Goal: Task Accomplishment & Management: Use online tool/utility

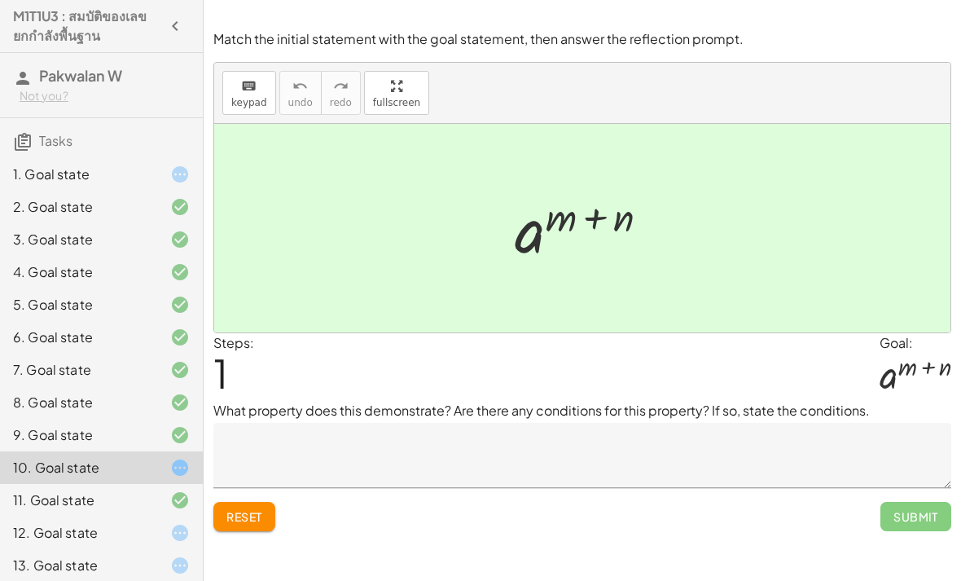
scroll to position [52, 0]
click at [137, 200] on div "2. Goal state" at bounding box center [78, 207] width 131 height 20
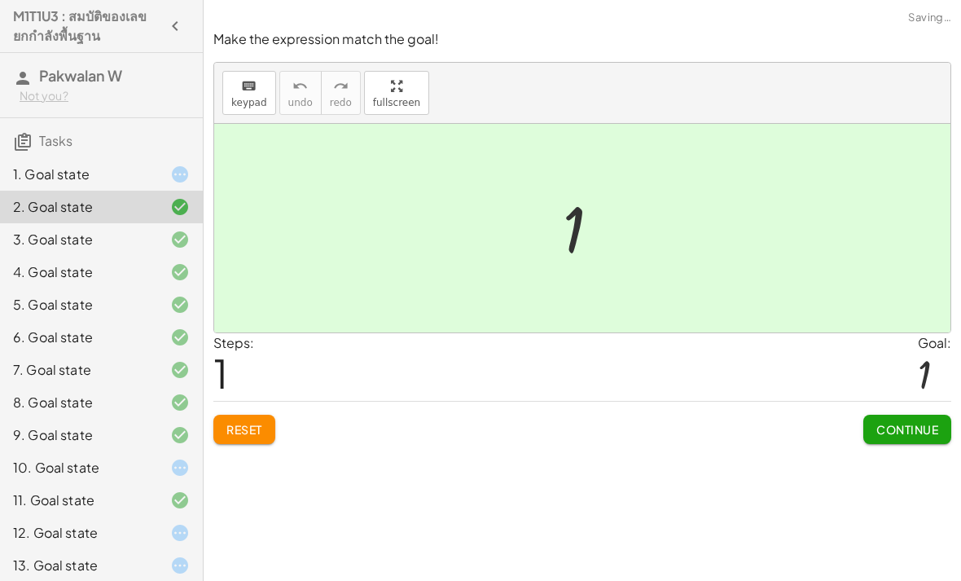
click at [140, 240] on div "3. Goal state" at bounding box center [78, 240] width 131 height 20
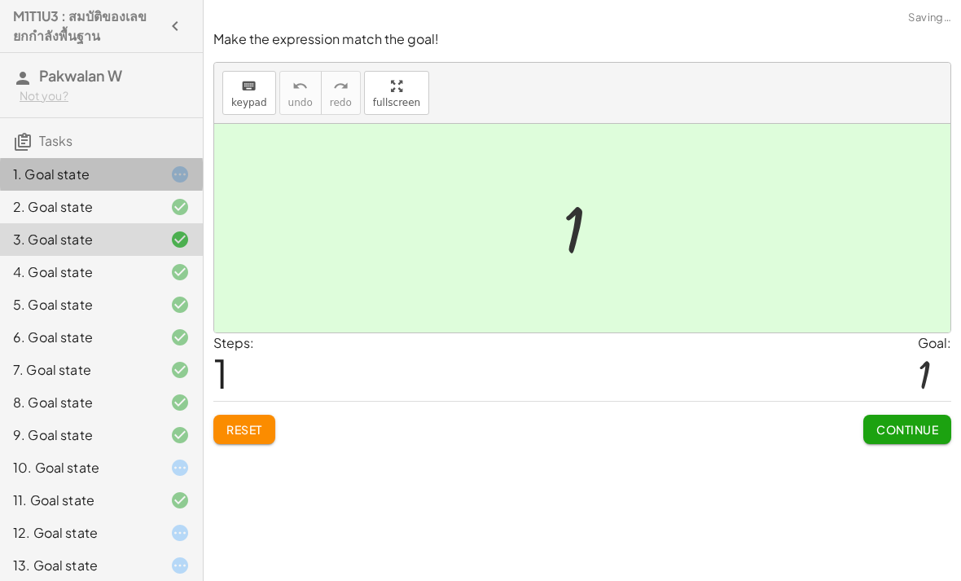
click at [113, 223] on div "1. Goal state" at bounding box center [101, 239] width 203 height 33
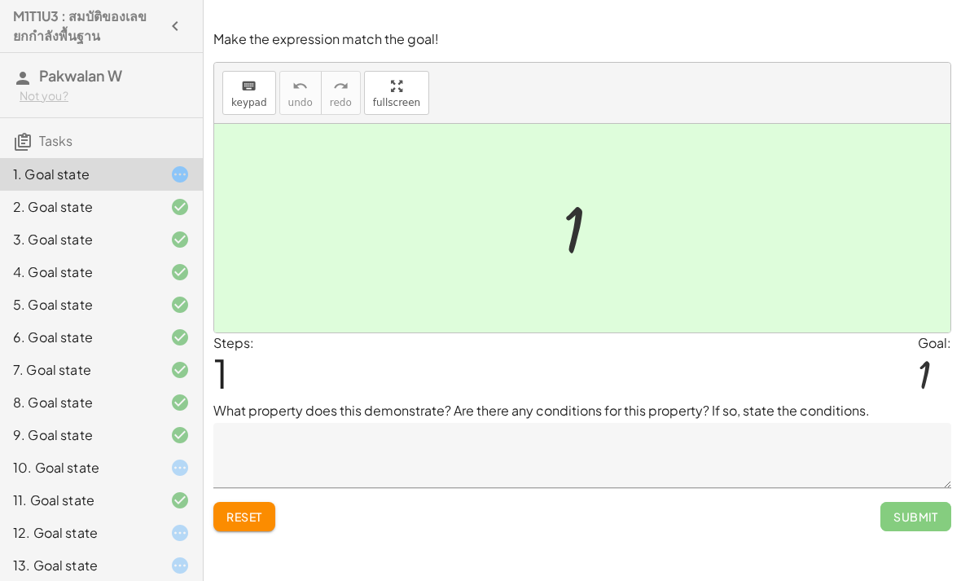
click at [68, 288] on div "3. Goal state" at bounding box center [101, 304] width 203 height 33
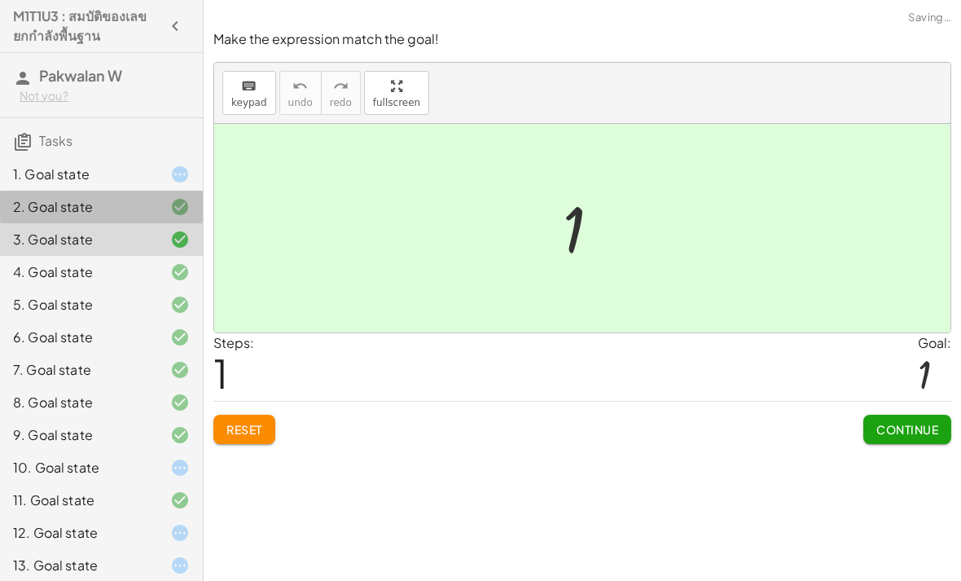
click at [82, 256] on div "2. Goal state" at bounding box center [101, 272] width 203 height 33
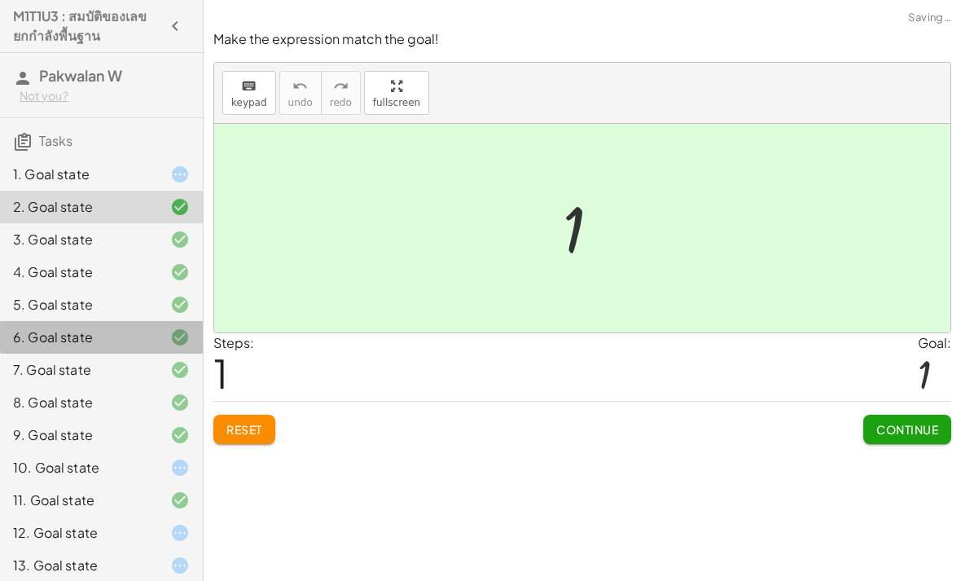
click at [94, 386] on div "6. Goal state" at bounding box center [101, 402] width 203 height 33
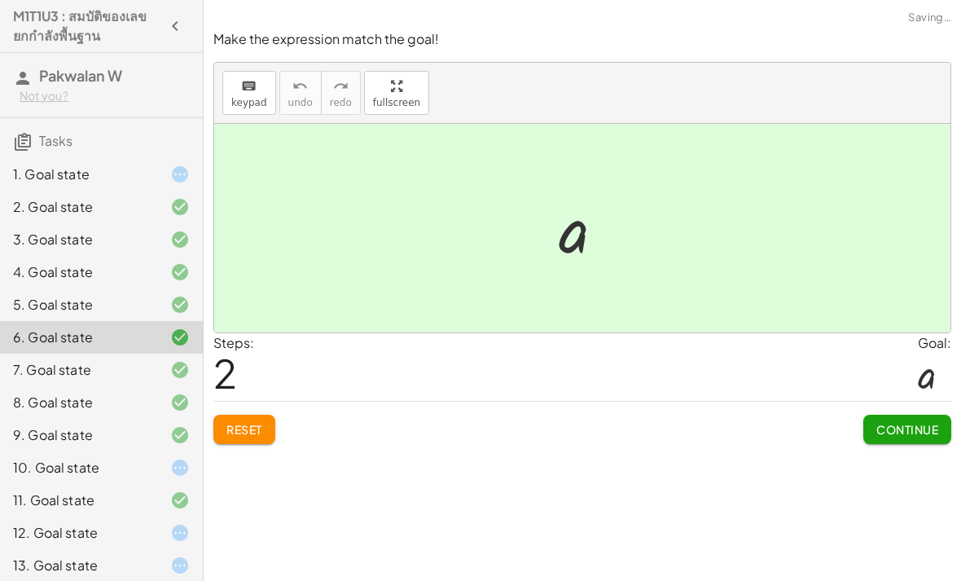
click at [111, 436] on div "9. Goal state" at bounding box center [78, 435] width 131 height 20
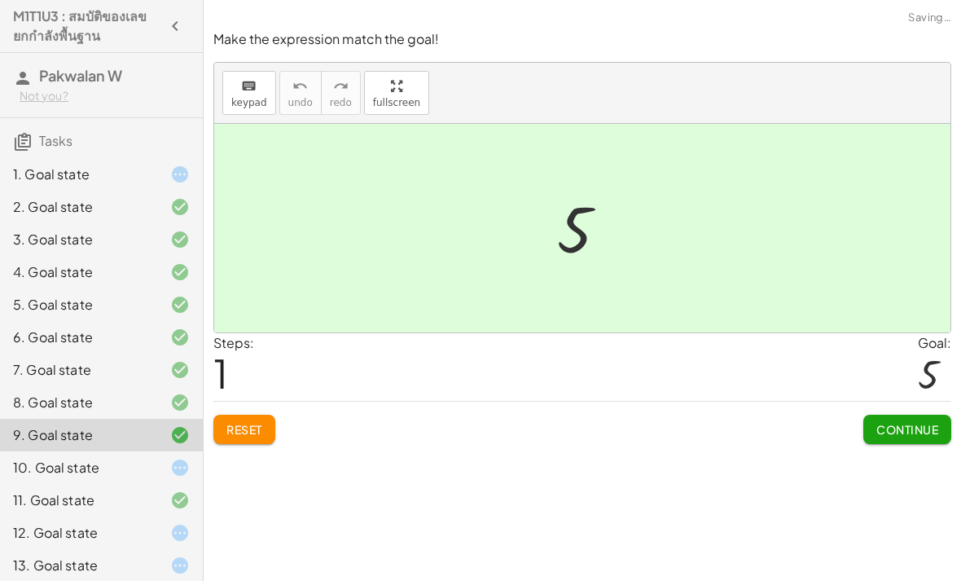
click at [125, 473] on div "10. Goal state" at bounding box center [78, 468] width 131 height 20
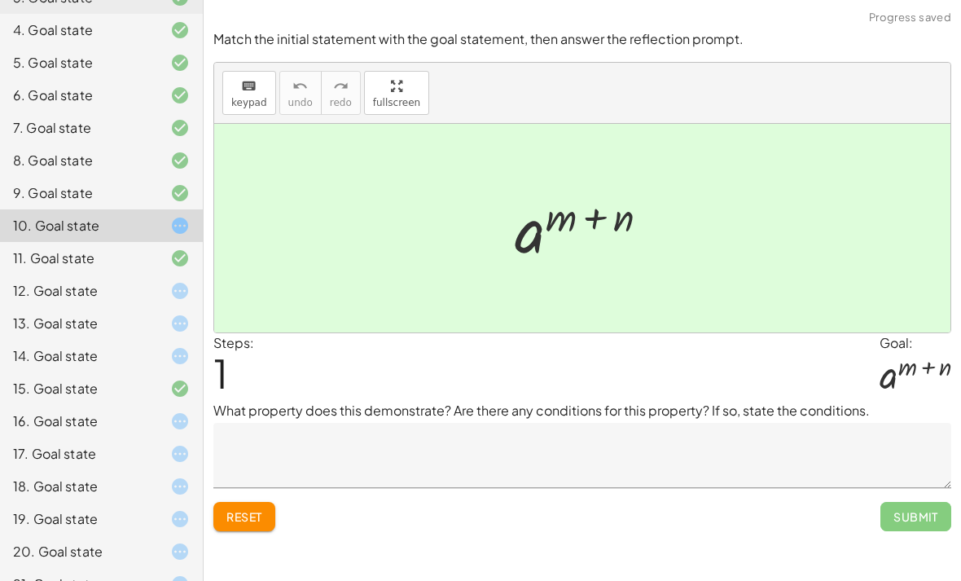
scroll to position [244, 0]
click at [99, 422] on div "16. Goal state" at bounding box center [78, 420] width 131 height 20
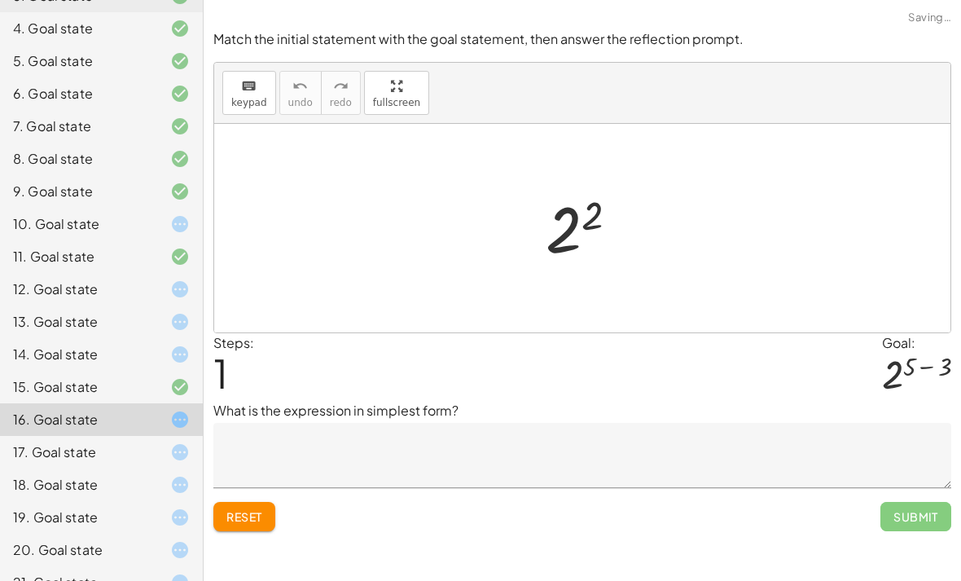
click at [86, 381] on div "15. Goal state" at bounding box center [78, 387] width 131 height 20
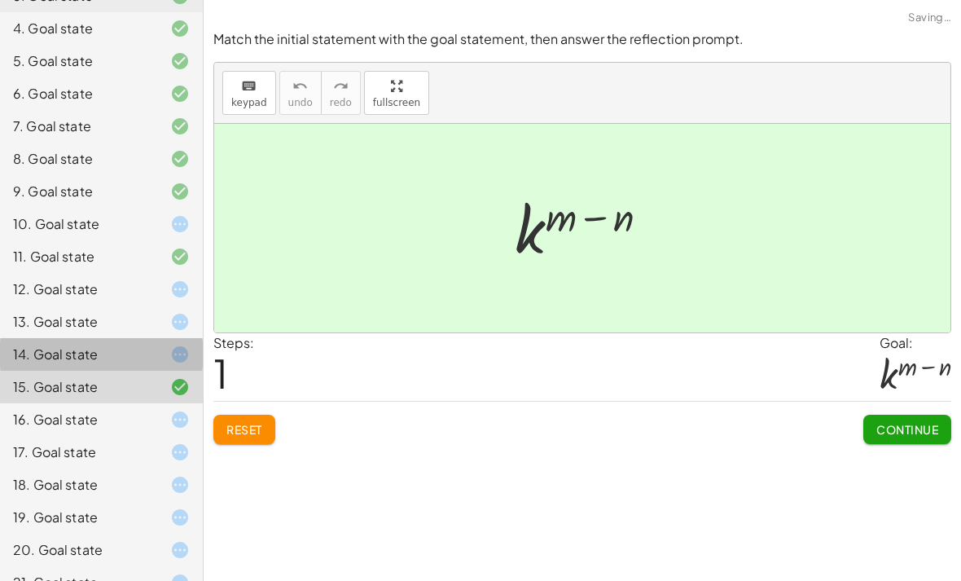
click at [72, 346] on div "14. Goal state" at bounding box center [78, 355] width 131 height 20
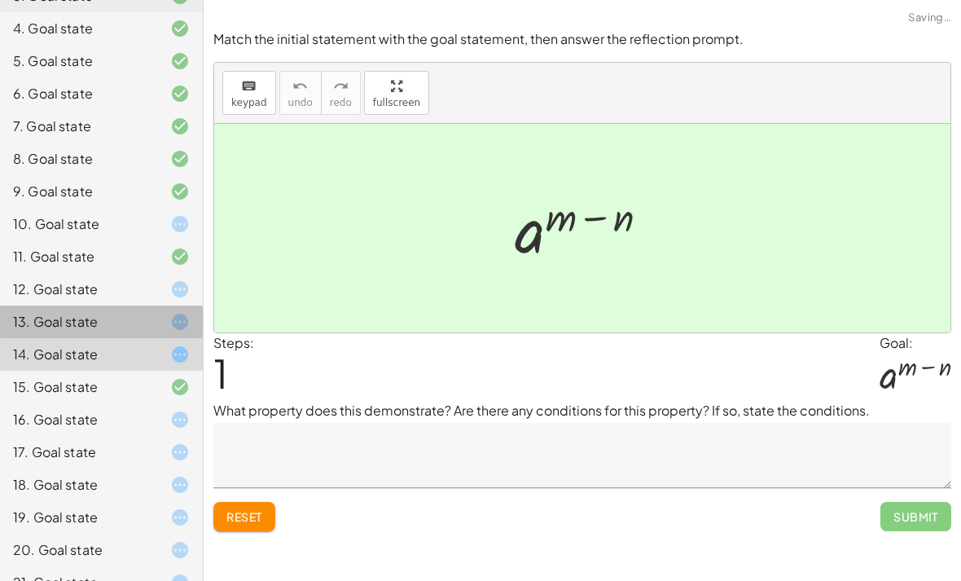
click at [77, 330] on div "13. Goal state" at bounding box center [78, 322] width 131 height 20
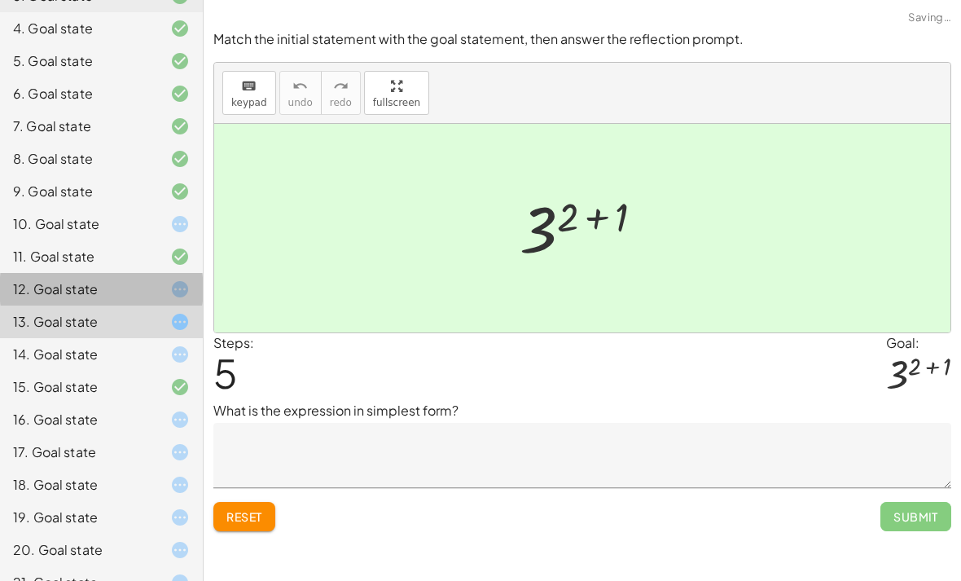
click at [57, 292] on div "12. Goal state" at bounding box center [78, 289] width 131 height 20
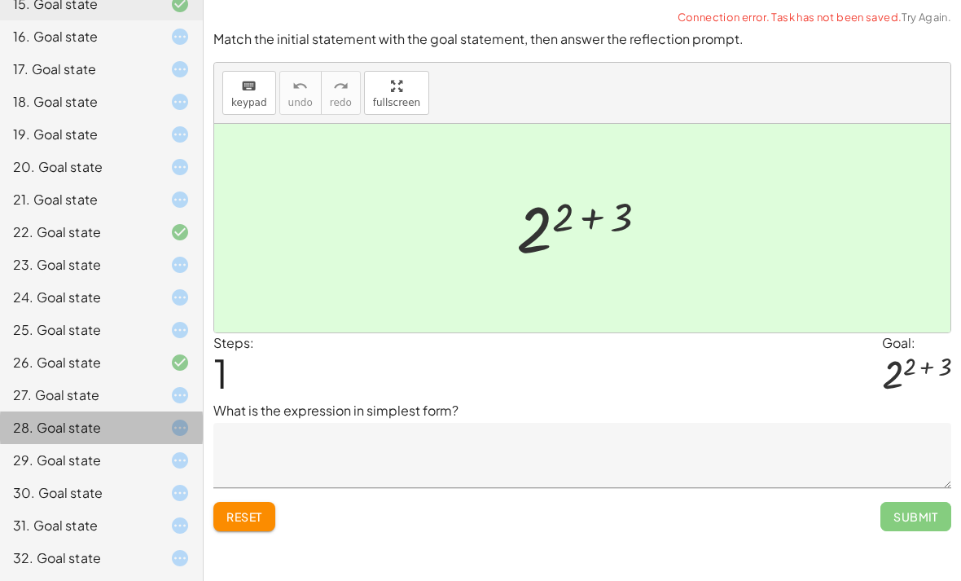
scroll to position [626, 0]
click at [107, 412] on div "26. Goal state" at bounding box center [101, 428] width 203 height 33
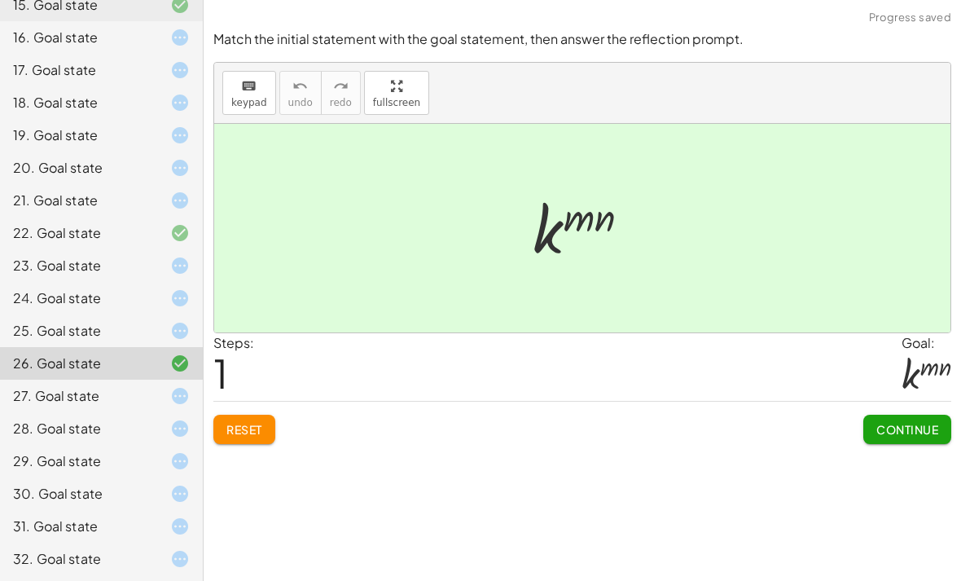
click at [121, 477] on div "28. Goal state" at bounding box center [101, 493] width 203 height 33
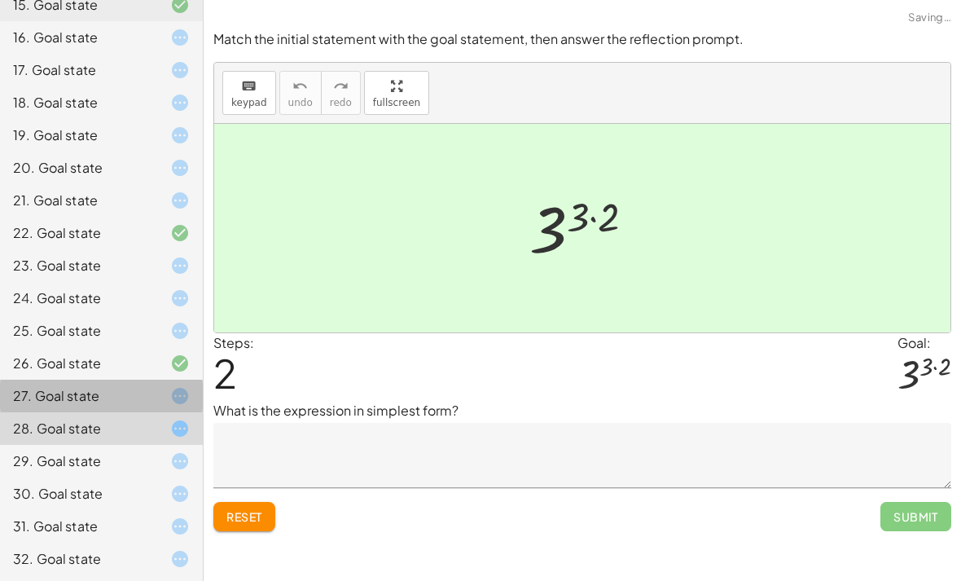
click at [99, 386] on div "27. Goal state" at bounding box center [78, 396] width 131 height 20
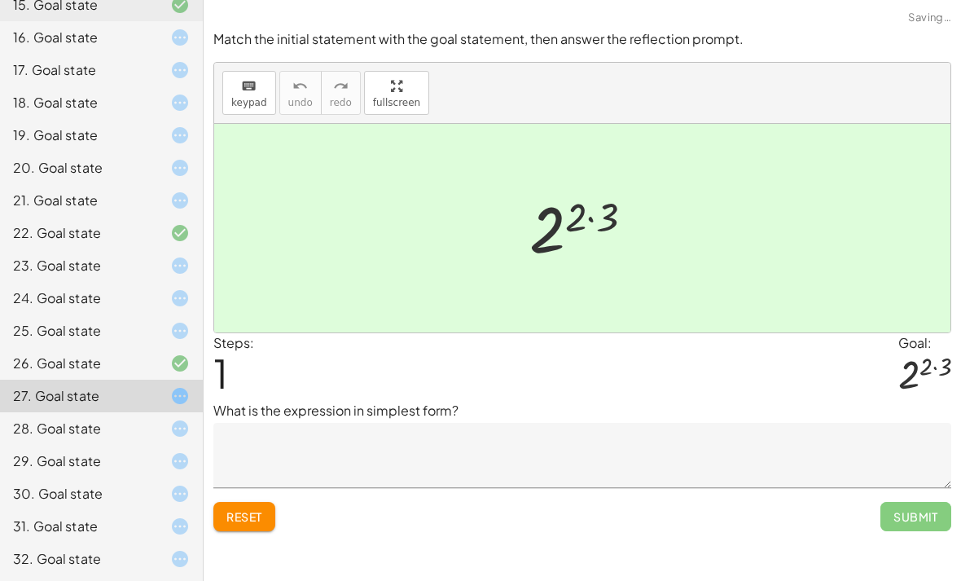
click at [143, 485] on div "30. Goal state" at bounding box center [78, 494] width 131 height 20
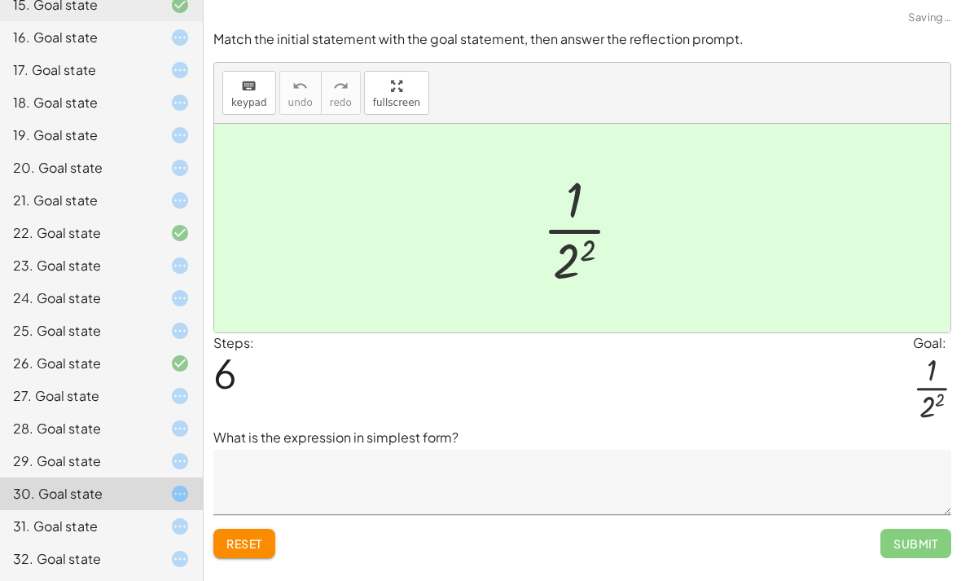
click at [155, 513] on div "31. Goal state" at bounding box center [101, 526] width 203 height 33
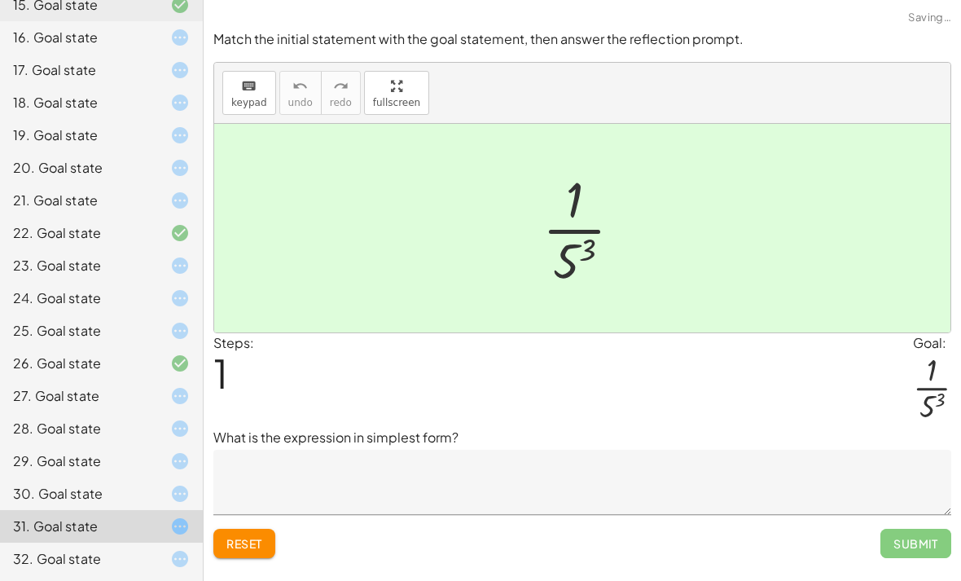
click at [153, 545] on div "32. Goal state" at bounding box center [101, 559] width 203 height 33
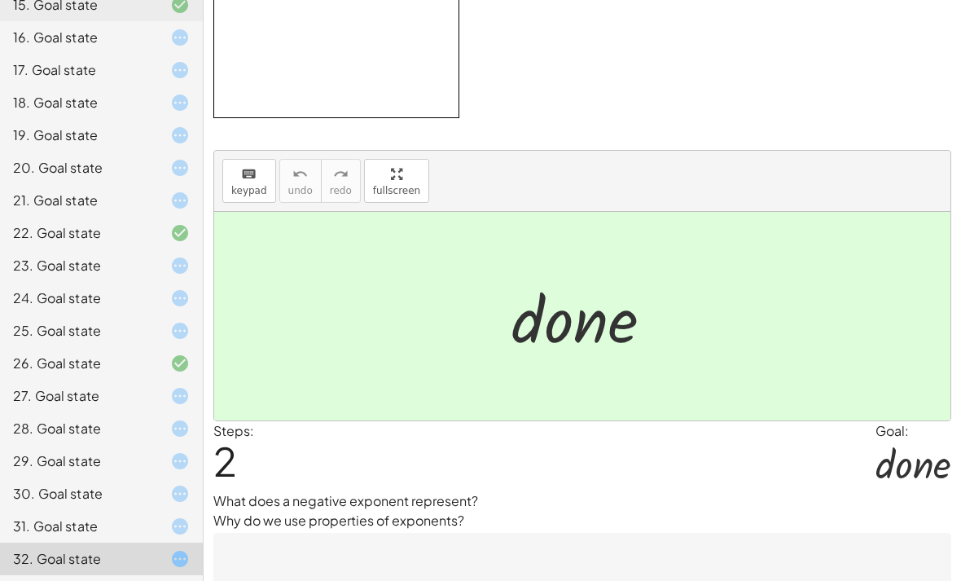
click at [113, 520] on div "31. Goal state" at bounding box center [78, 527] width 131 height 20
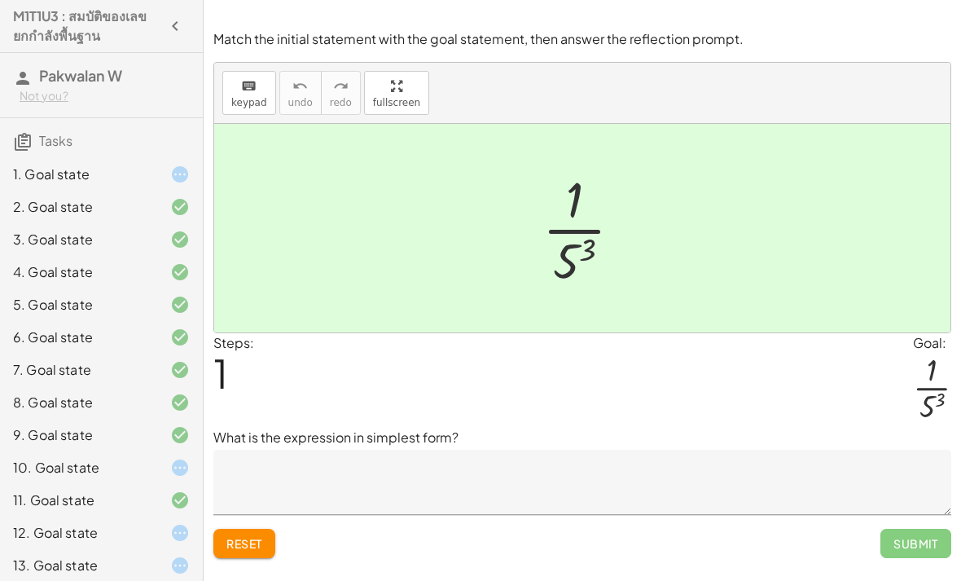
scroll to position [0, 0]
click at [61, 180] on div "1. Goal state" at bounding box center [78, 175] width 131 height 20
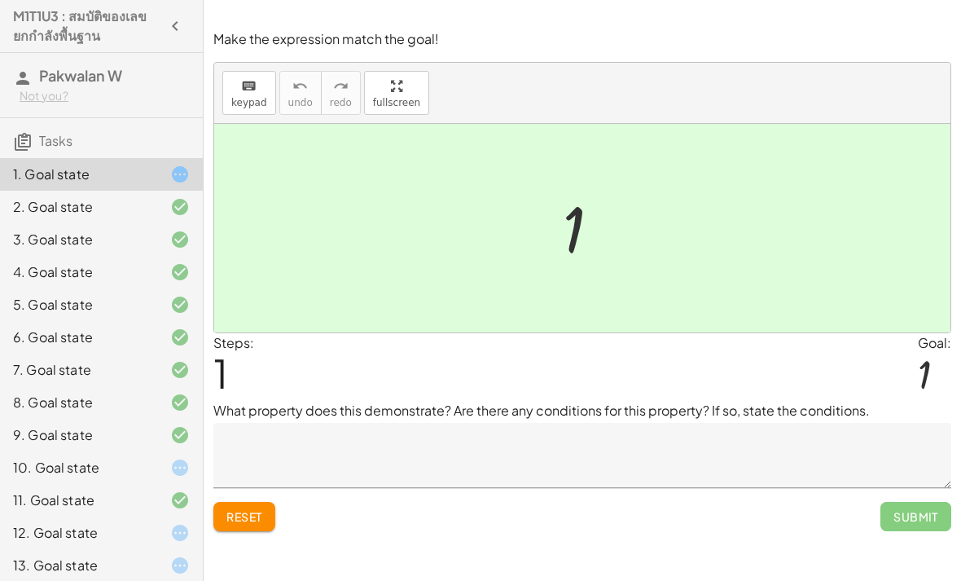
click at [253, 509] on span "Reset" at bounding box center [245, 516] width 36 height 15
click at [474, 423] on textarea at bounding box center [582, 455] width 738 height 65
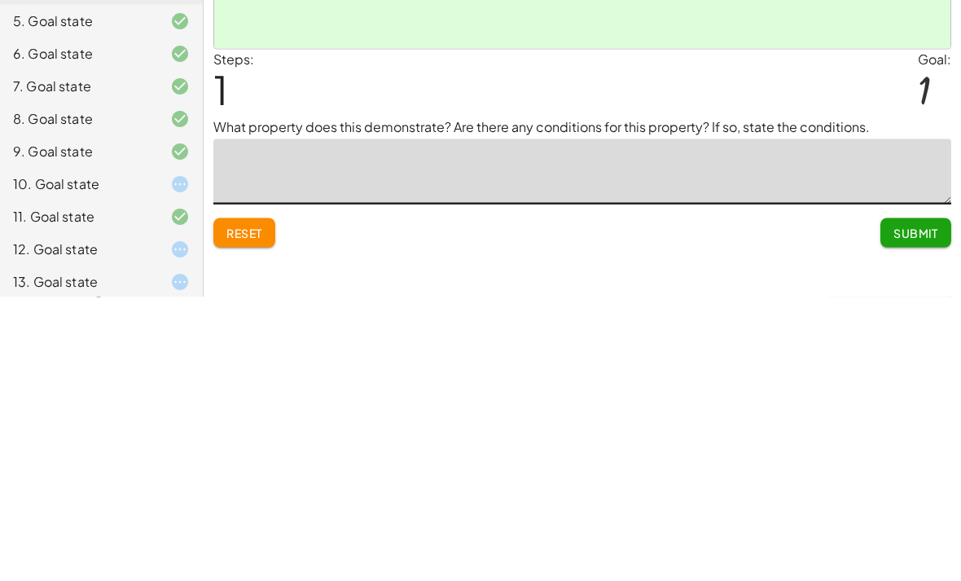
type textarea "*"
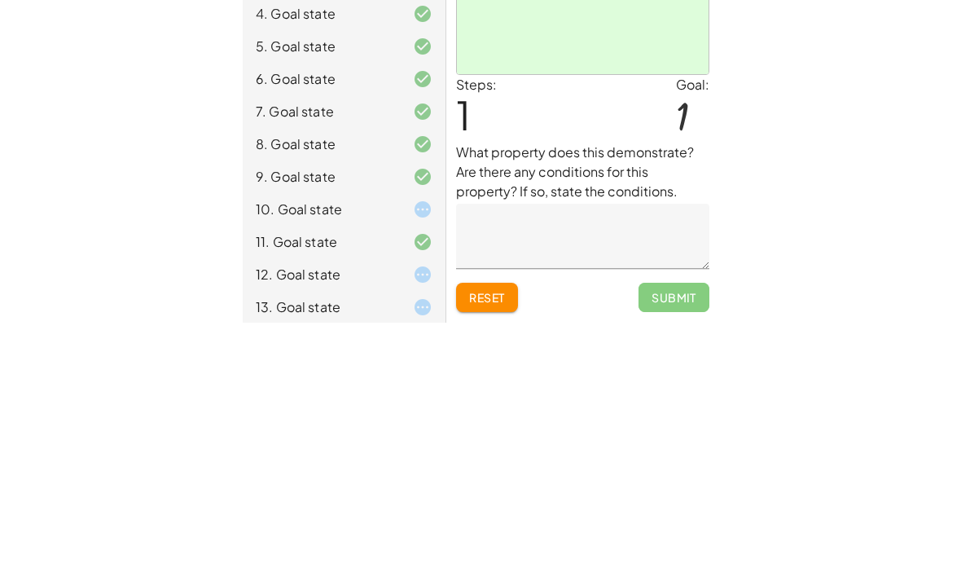
scroll to position [52, 0]
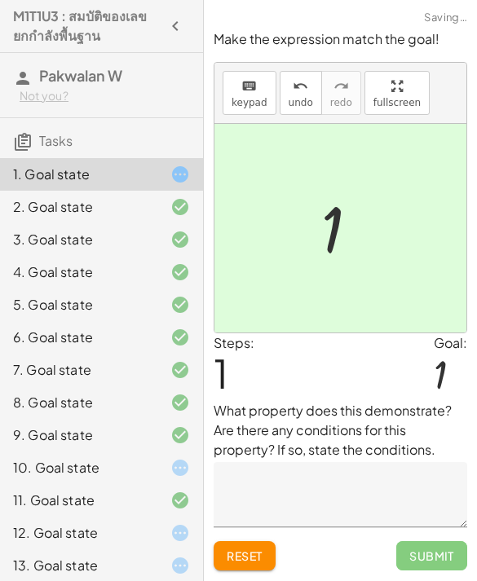
click at [335, 462] on textarea at bounding box center [339, 494] width 253 height 65
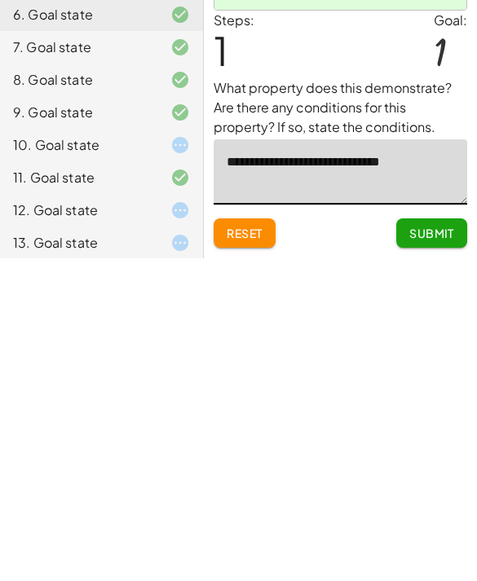
click at [349, 462] on textarea "**********" at bounding box center [339, 494] width 253 height 65
type textarea "**********"
click at [438, 548] on span "Submit" at bounding box center [431, 555] width 45 height 15
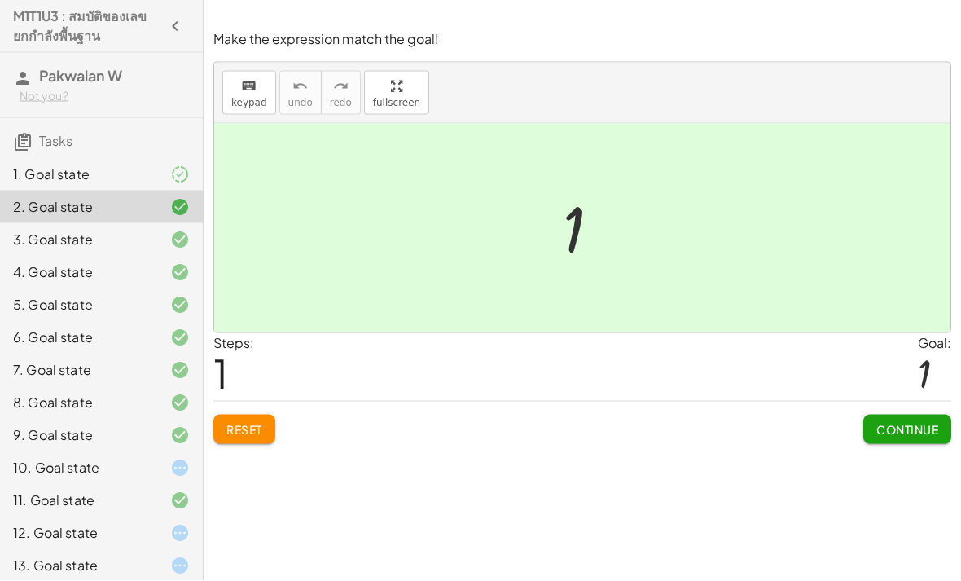
scroll to position [40, 0]
click at [76, 240] on div "3. Goal state" at bounding box center [78, 240] width 131 height 20
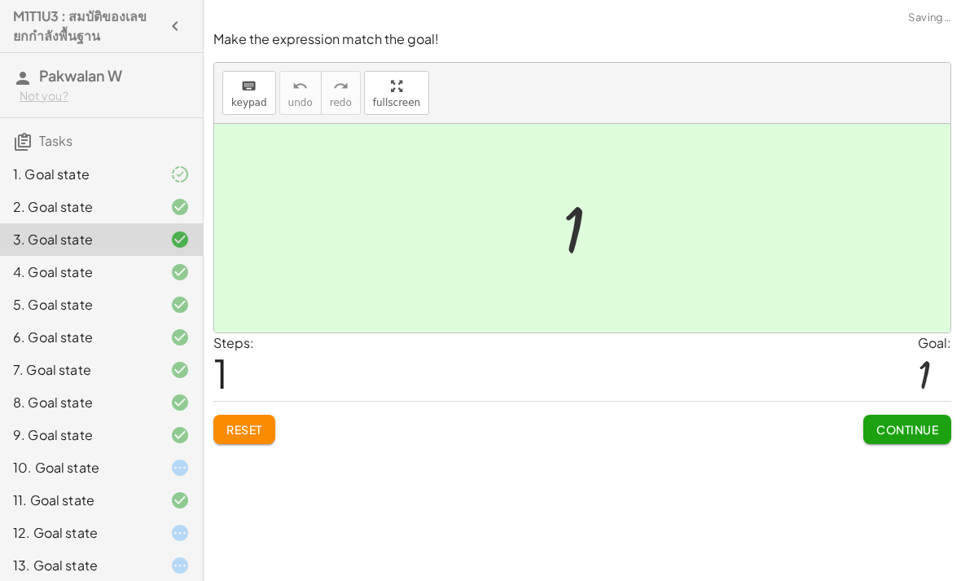
click at [132, 466] on div "10. Goal state" at bounding box center [78, 468] width 131 height 20
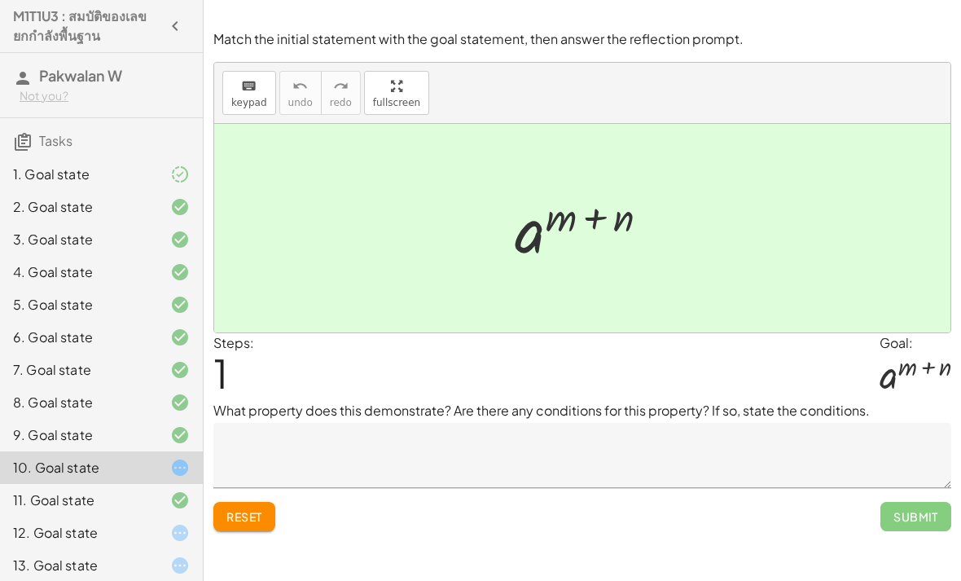
click at [237, 502] on button "Reset" at bounding box center [244, 516] width 62 height 29
click at [241, 502] on button "Reset" at bounding box center [244, 516] width 62 height 29
click at [774, 423] on textarea at bounding box center [582, 455] width 738 height 65
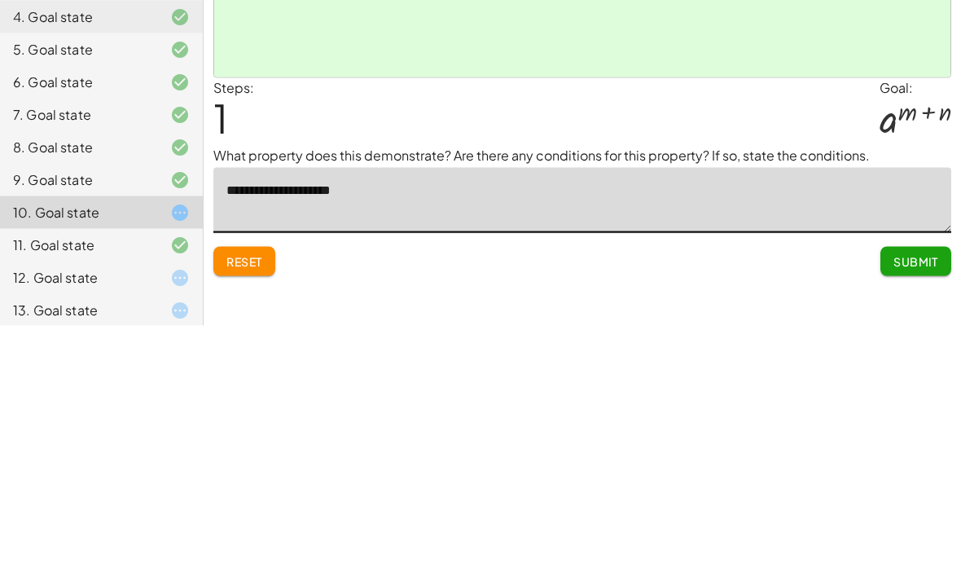
click at [242, 423] on textarea "**********" at bounding box center [582, 455] width 738 height 65
type textarea "**********"
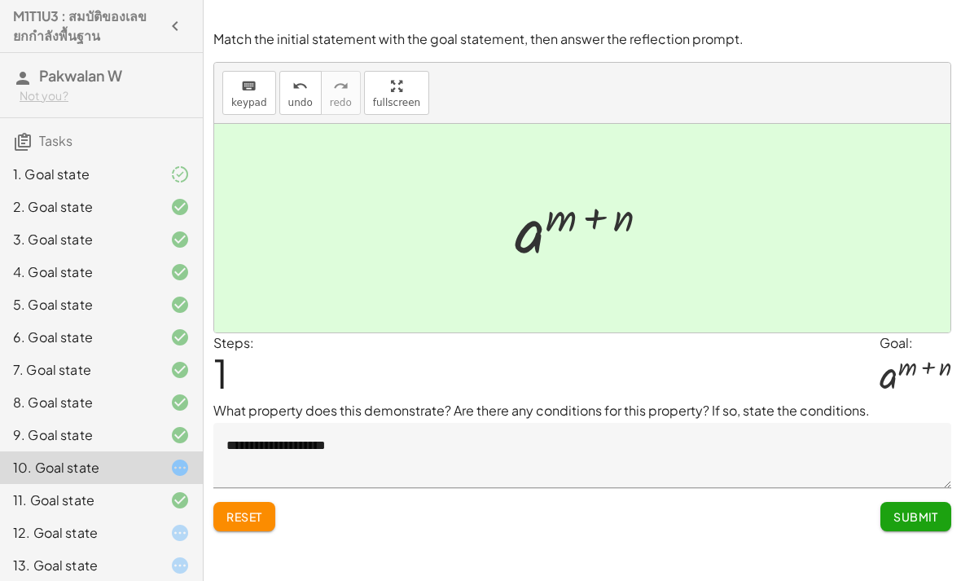
click at [913, 509] on span "Submit" at bounding box center [916, 516] width 45 height 15
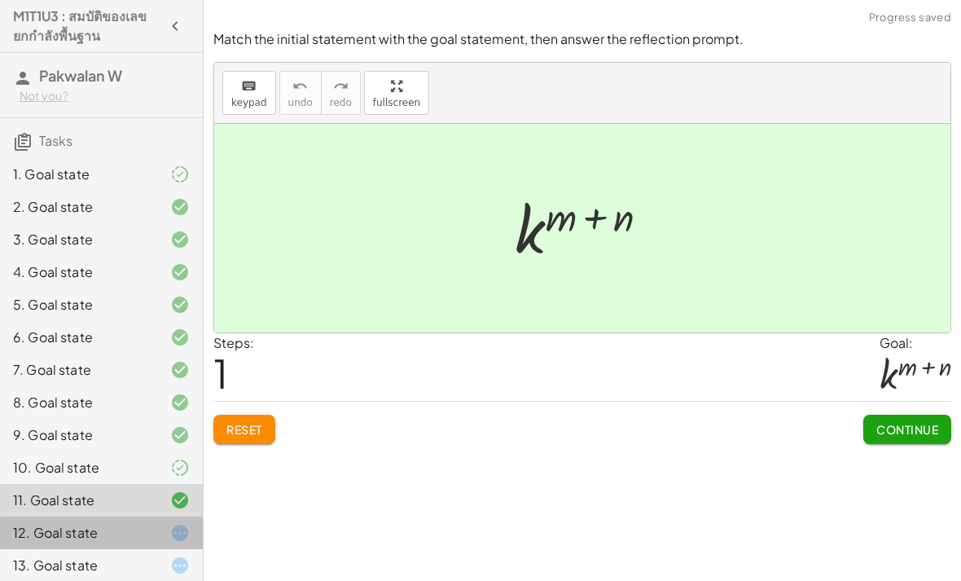
click at [122, 533] on div "12. Goal state" at bounding box center [78, 533] width 131 height 20
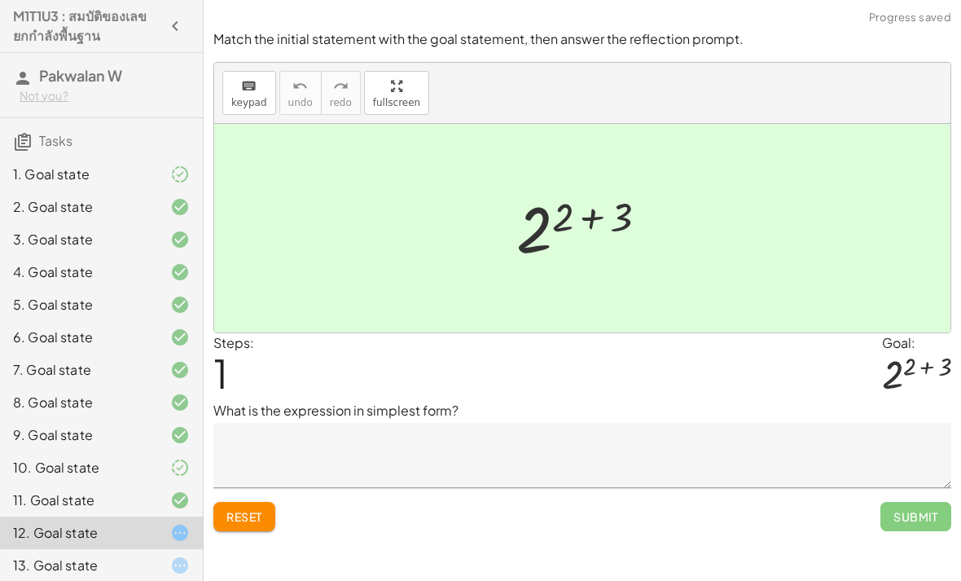
click at [256, 509] on span "Reset" at bounding box center [245, 516] width 36 height 15
click at [256, 423] on textarea at bounding box center [582, 455] width 738 height 65
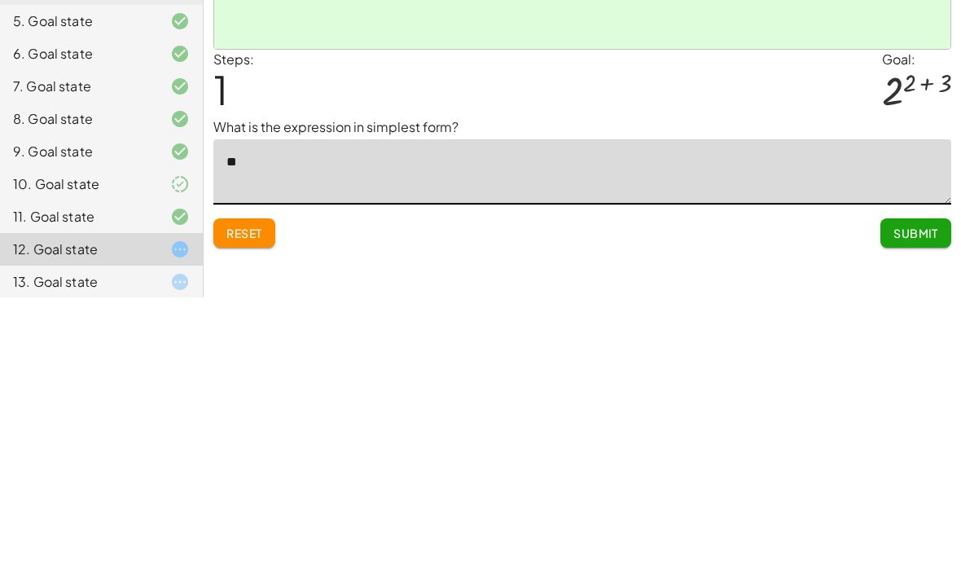
type textarea "*"
type textarea "**********"
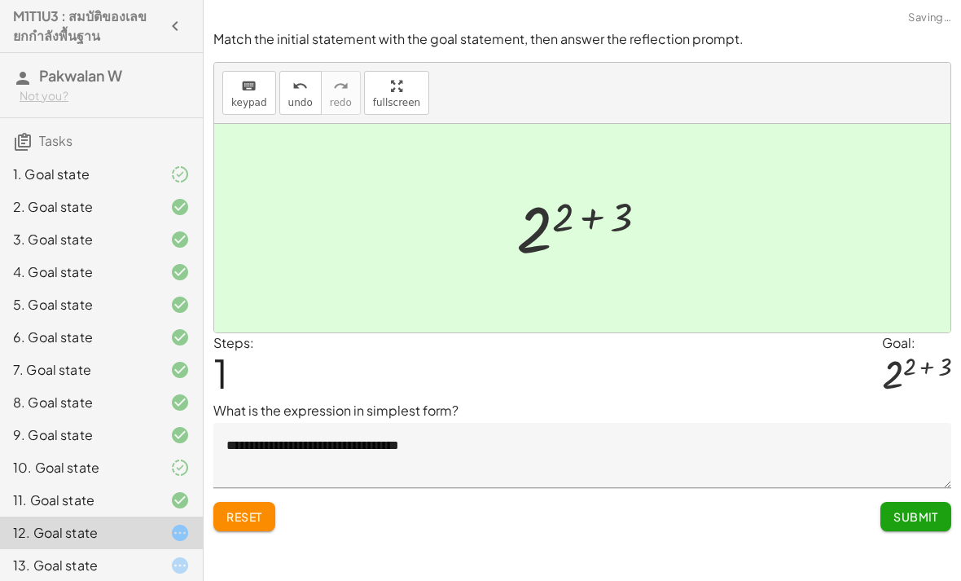
click at [922, 509] on span "Submit" at bounding box center [916, 516] width 45 height 15
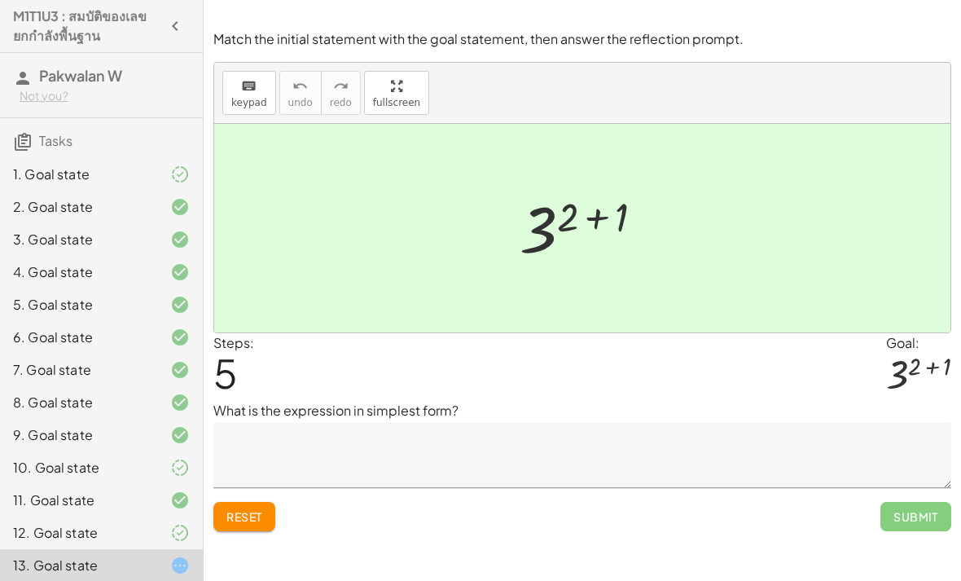
click at [256, 509] on span "Reset" at bounding box center [245, 516] width 36 height 15
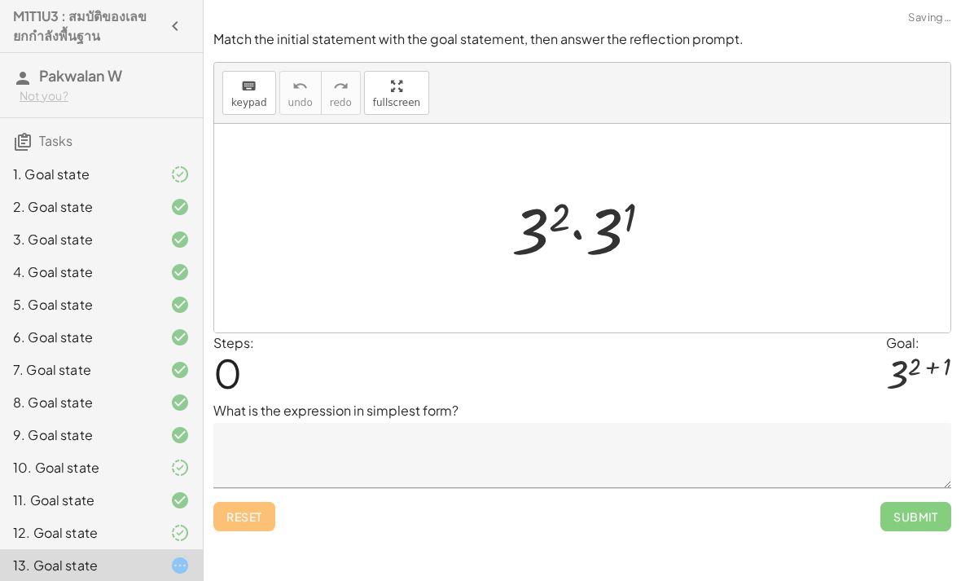
click at [266, 488] on div "Reset Submit" at bounding box center [582, 509] width 738 height 43
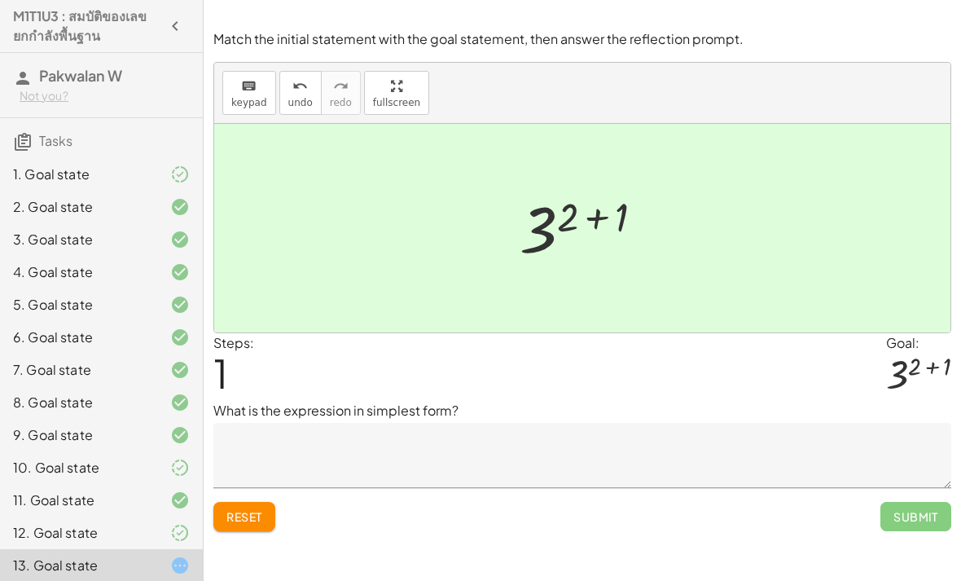
click at [570, 423] on textarea at bounding box center [582, 455] width 738 height 65
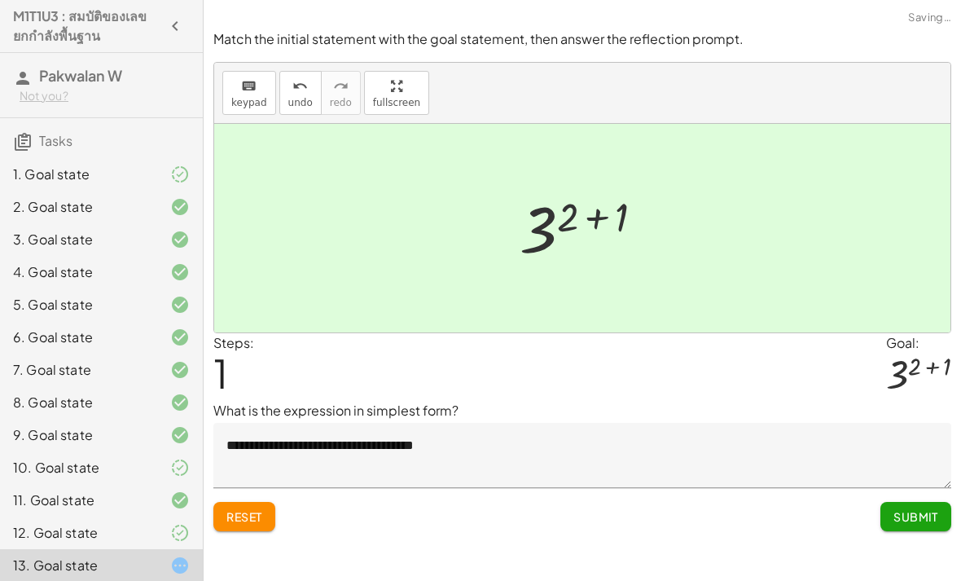
click at [426, 423] on textarea "**********" at bounding box center [582, 455] width 738 height 65
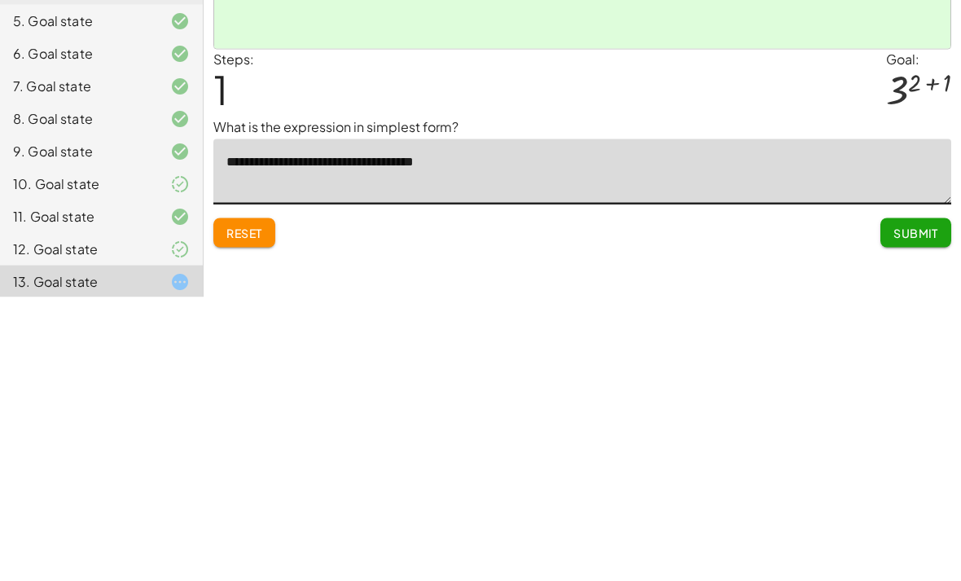
type textarea "**********"
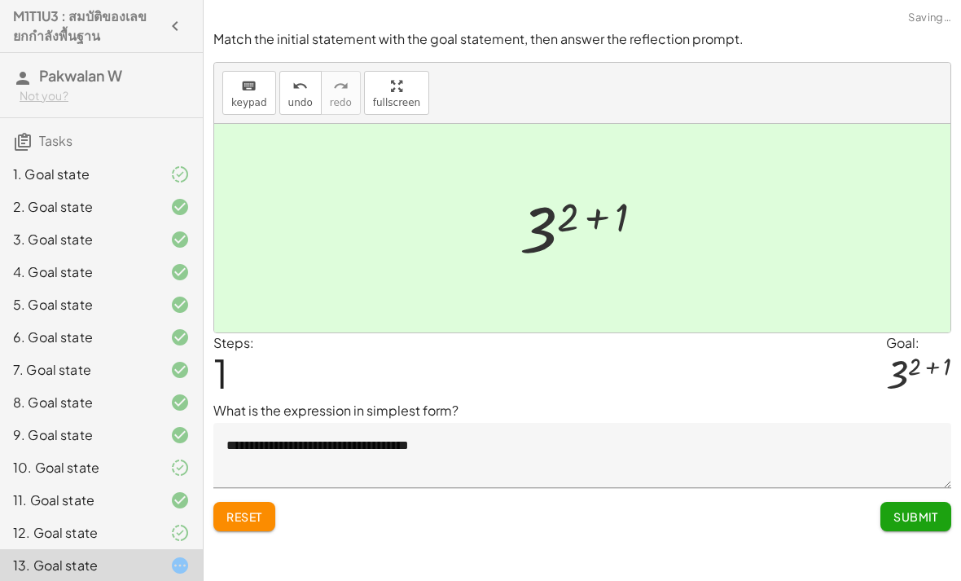
click at [927, 509] on span "Submit" at bounding box center [916, 516] width 45 height 15
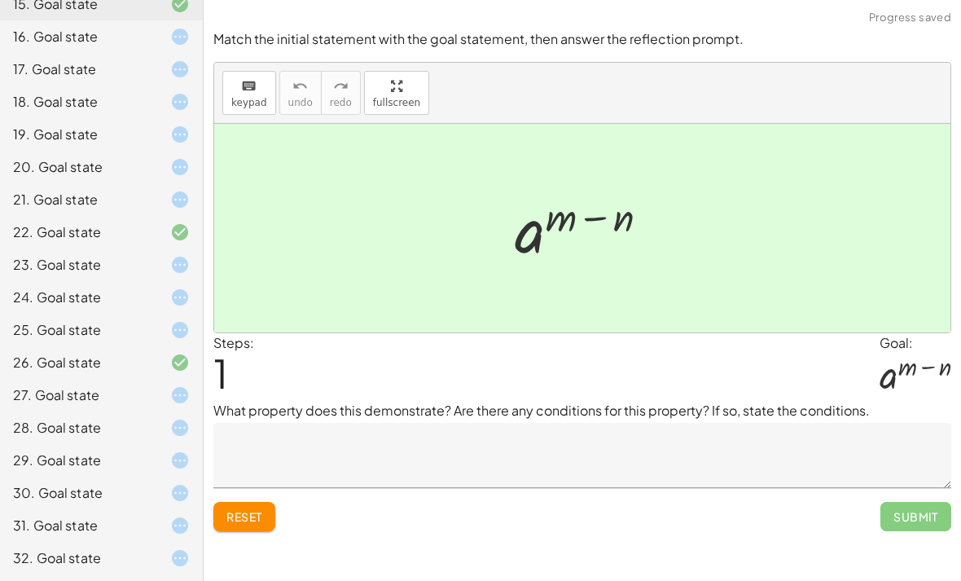
scroll to position [626, 0]
click at [251, 509] on span "Reset" at bounding box center [245, 516] width 36 height 15
click at [759, 423] on textarea at bounding box center [582, 455] width 738 height 65
click at [260, 502] on button "Reset" at bounding box center [244, 516] width 62 height 29
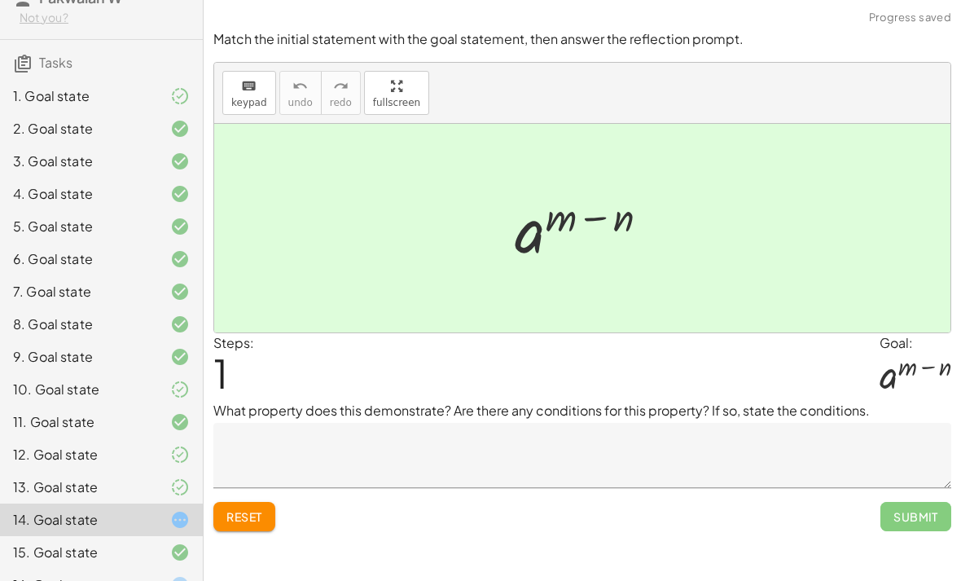
scroll to position [85, 0]
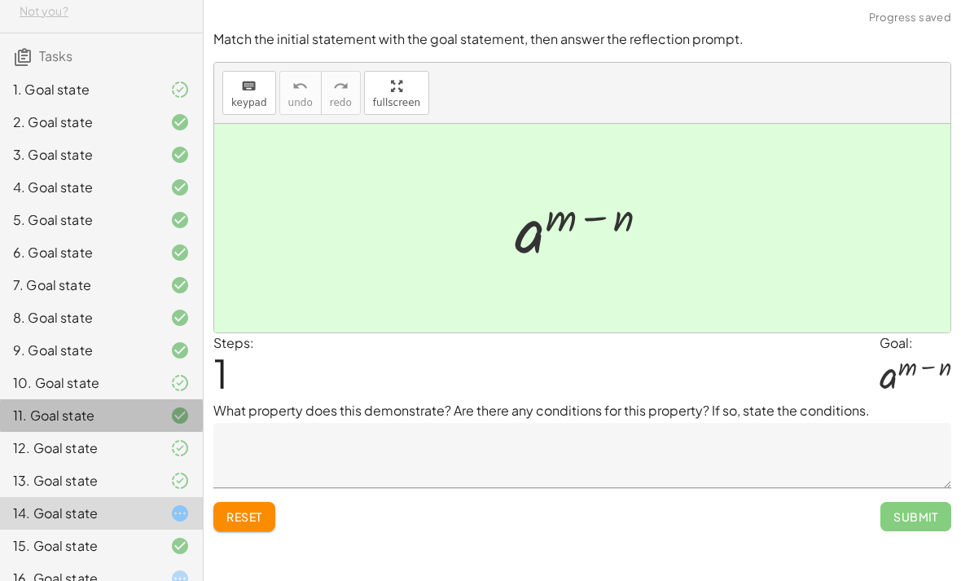
click at [145, 464] on div "11. Goal state" at bounding box center [101, 480] width 203 height 33
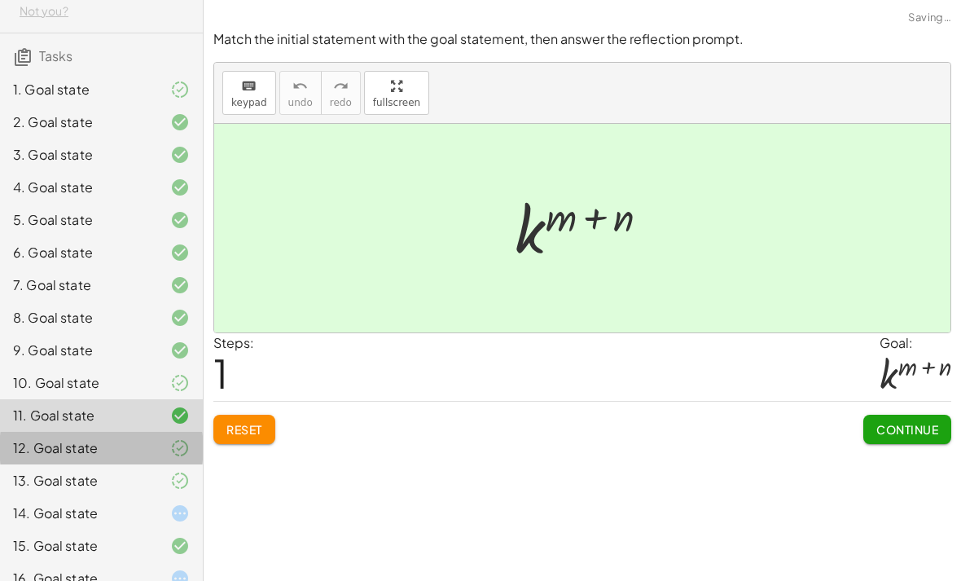
click at [152, 447] on div at bounding box center [167, 448] width 46 height 20
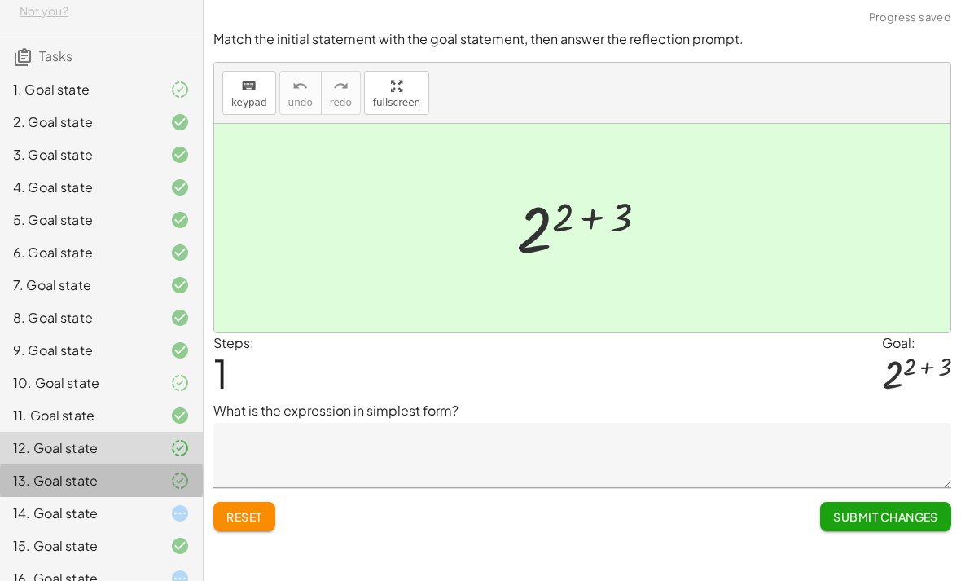
click at [152, 479] on div at bounding box center [167, 481] width 46 height 20
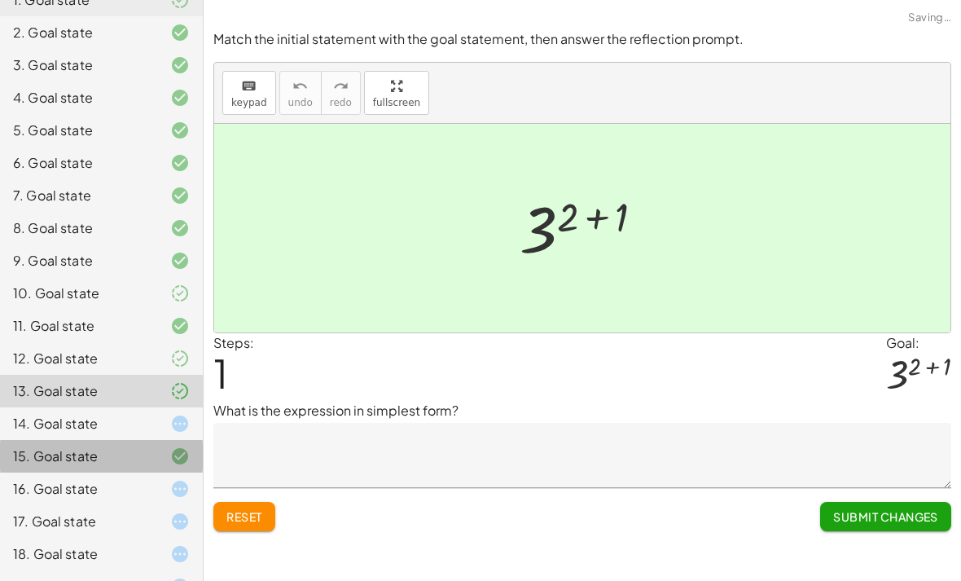
click at [154, 460] on div at bounding box center [167, 457] width 46 height 20
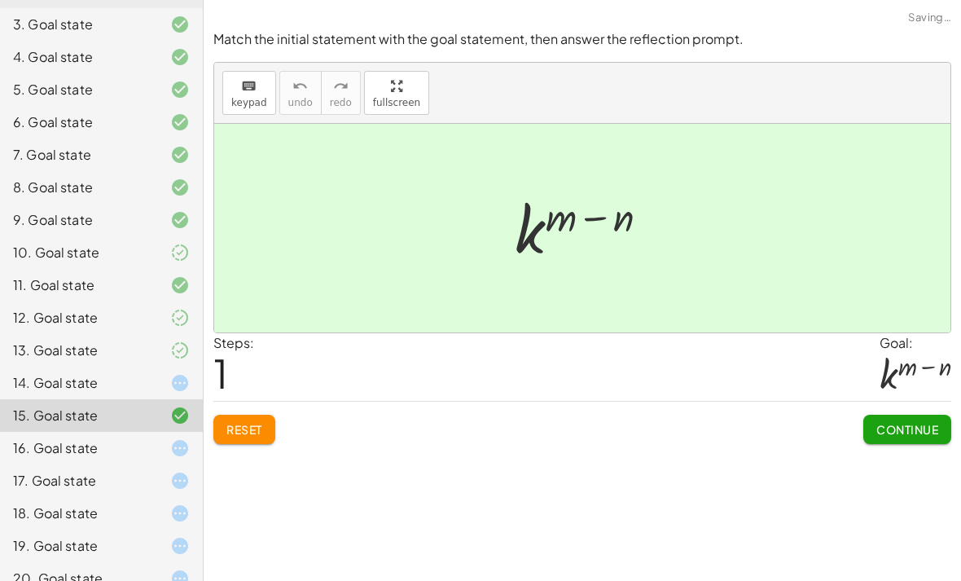
scroll to position [224, 0]
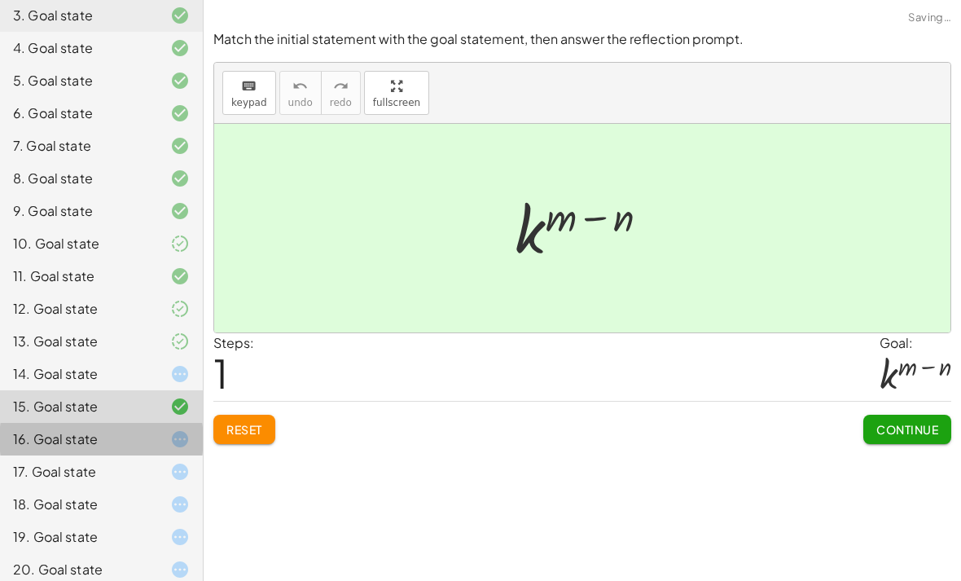
click at [161, 441] on div at bounding box center [167, 439] width 46 height 20
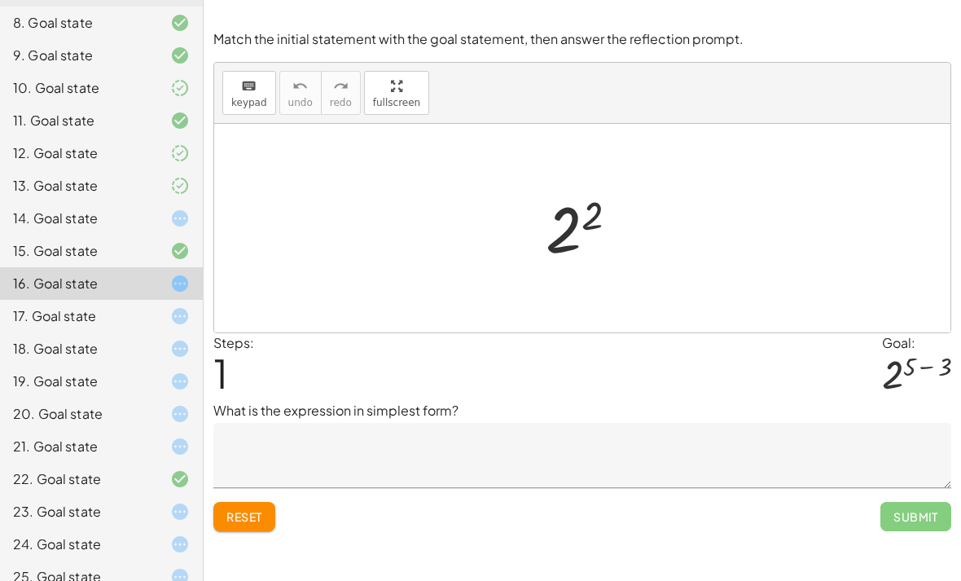
scroll to position [372, 0]
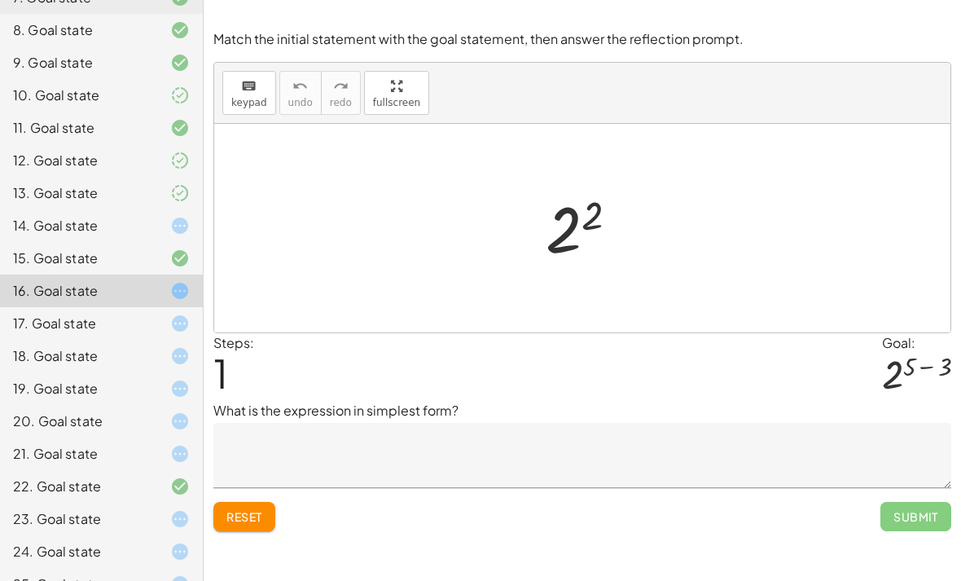
click at [257, 509] on span "Reset" at bounding box center [245, 516] width 36 height 15
click at [241, 502] on button "Reset" at bounding box center [244, 516] width 62 height 29
click at [249, 433] on textarea at bounding box center [582, 455] width 738 height 65
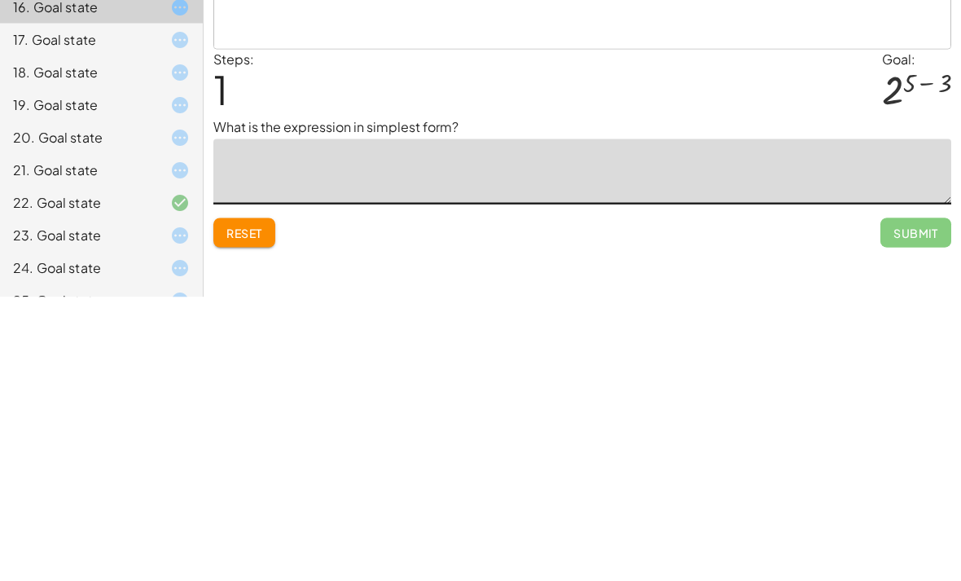
type textarea "*"
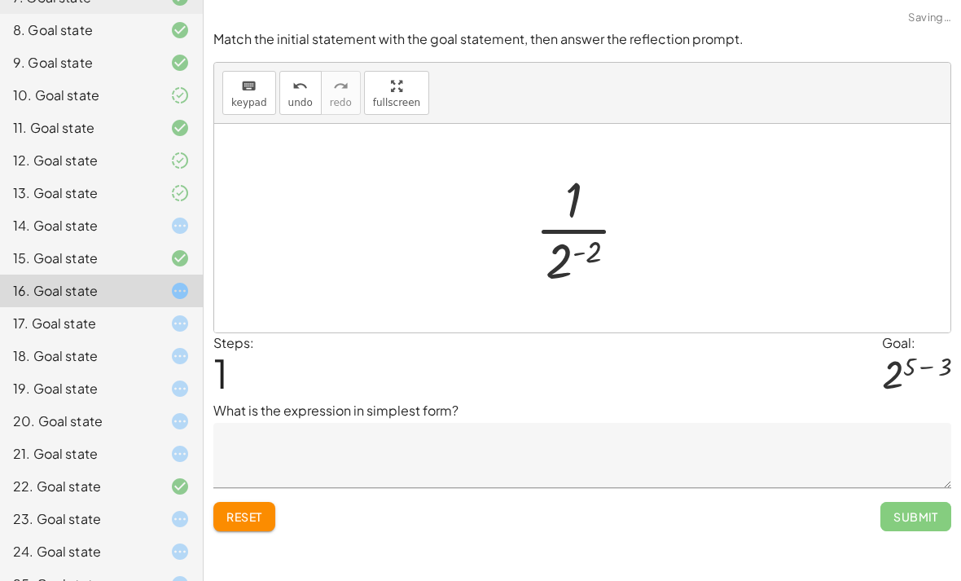
click at [254, 509] on span "Reset" at bounding box center [245, 516] width 36 height 15
click at [250, 509] on span "Reset" at bounding box center [245, 516] width 36 height 15
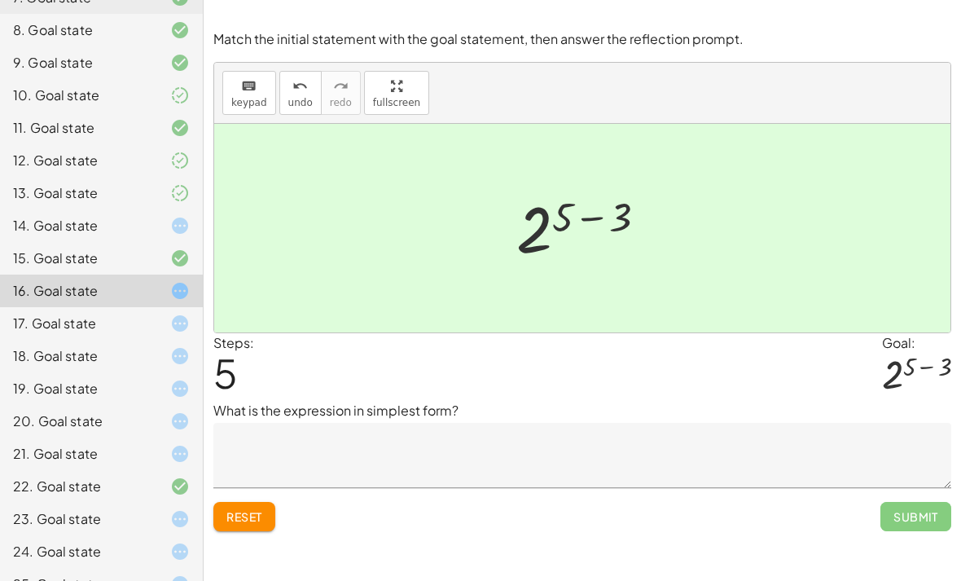
click at [650, 345] on div "Steps: 5 Goal: 2 ( + 5 − 3 )" at bounding box center [582, 367] width 738 height 68
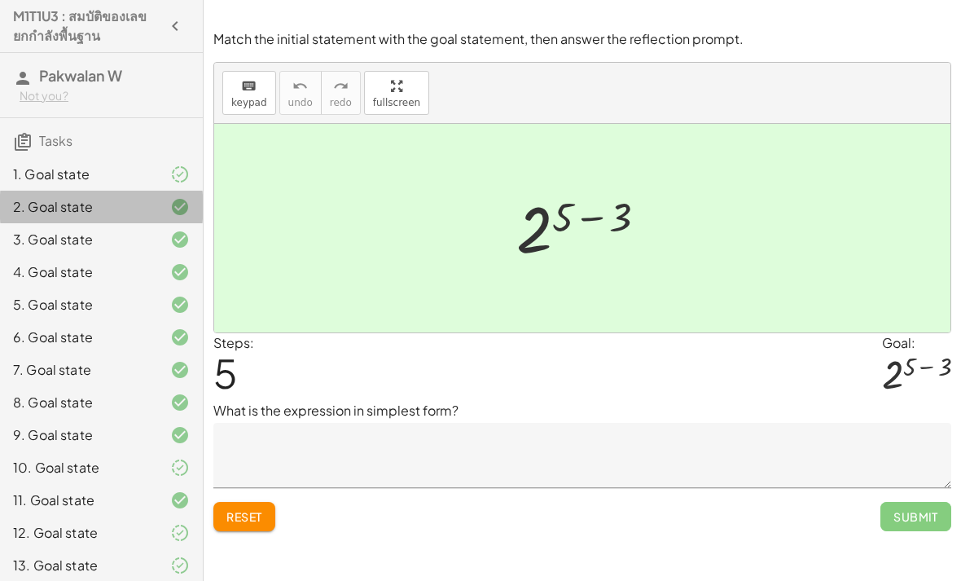
click at [91, 256] on div "2. Goal state" at bounding box center [101, 272] width 203 height 33
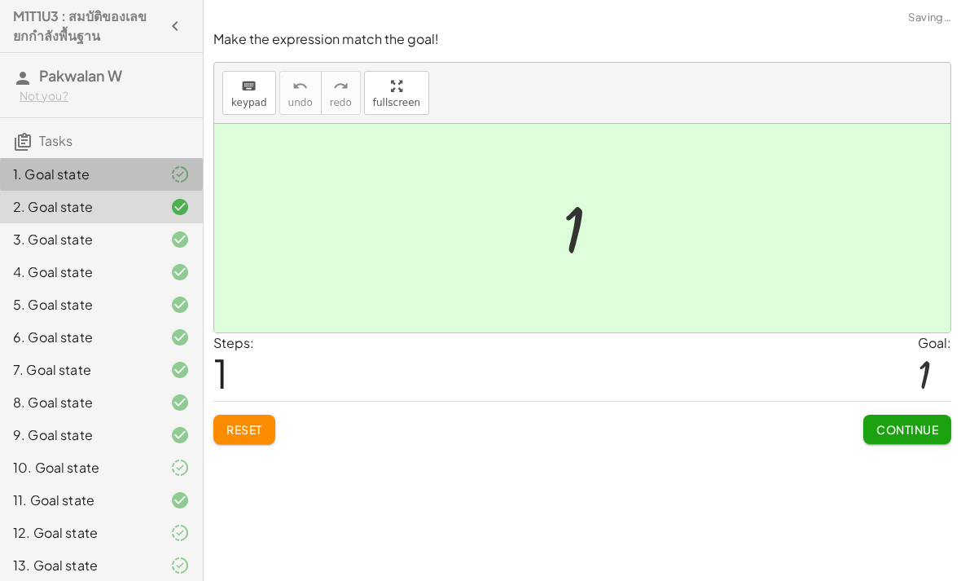
click at [74, 177] on div "1. Goal state" at bounding box center [78, 175] width 131 height 20
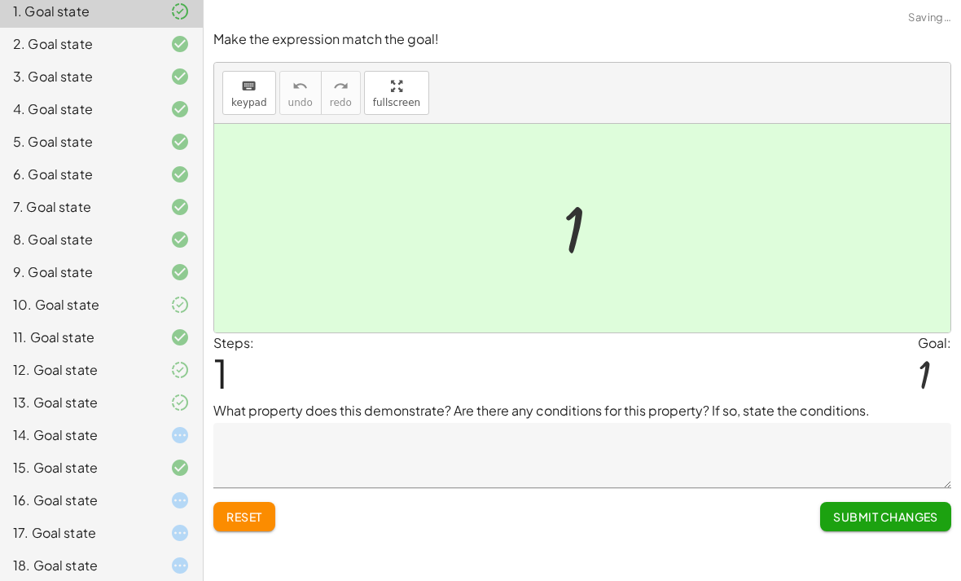
scroll to position [165, 0]
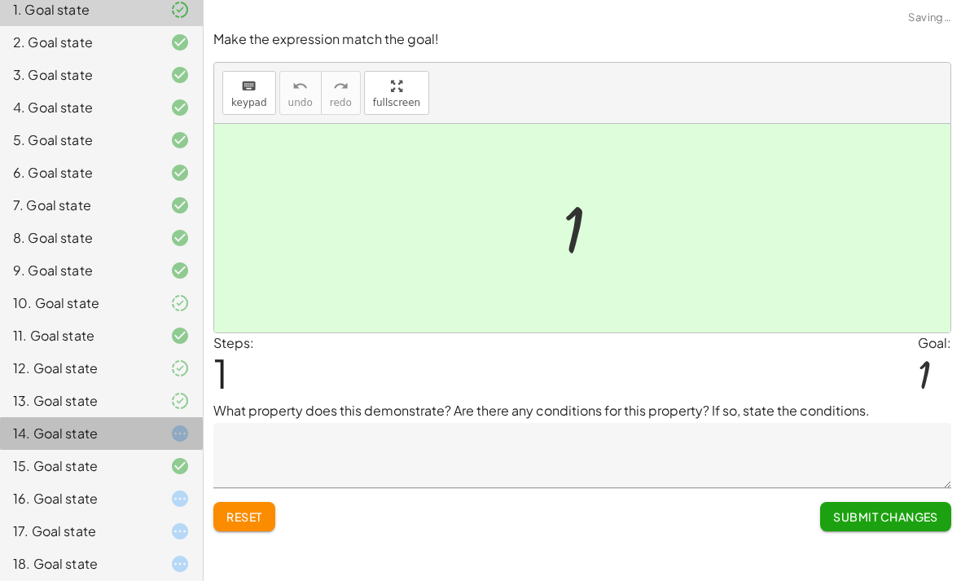
click at [138, 436] on div "14. Goal state" at bounding box center [78, 434] width 131 height 20
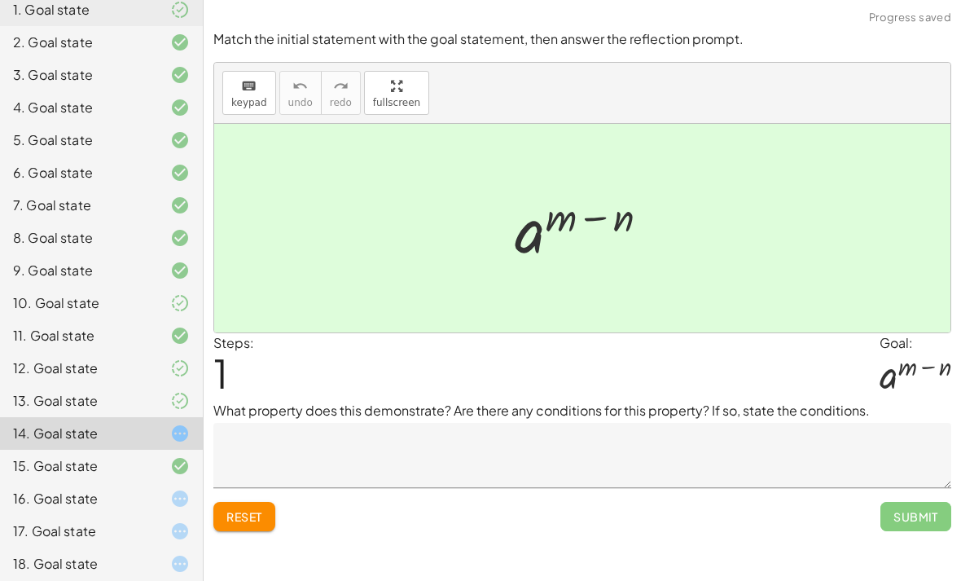
click at [241, 518] on span "Reset" at bounding box center [245, 516] width 36 height 15
click at [634, 470] on textarea at bounding box center [582, 455] width 738 height 65
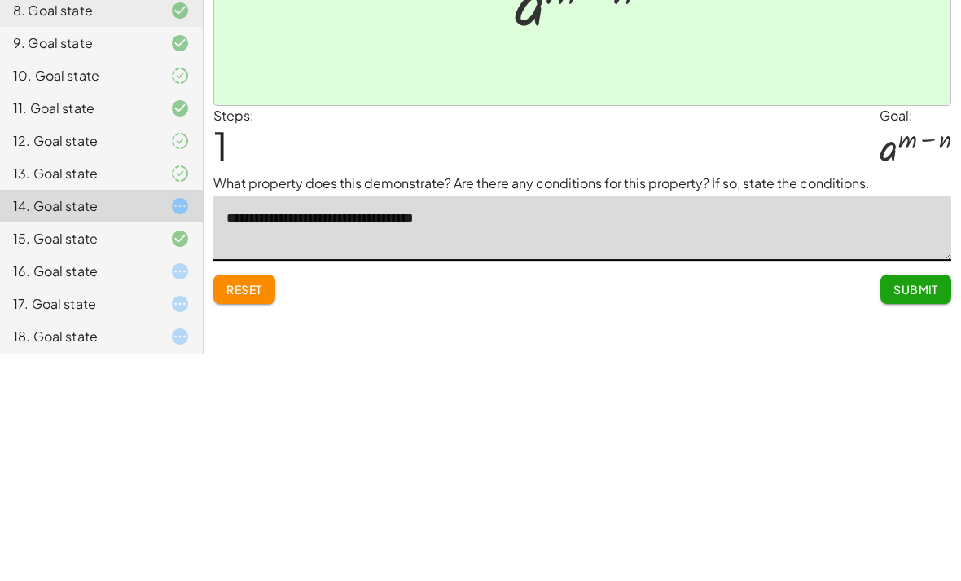
type textarea "**********"
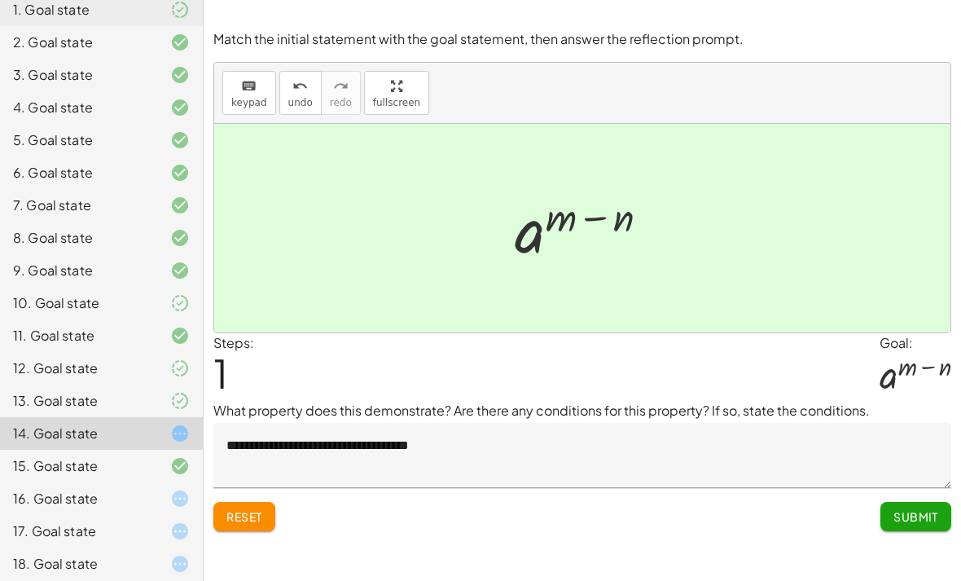
click at [922, 509] on span "Submit" at bounding box center [916, 516] width 45 height 15
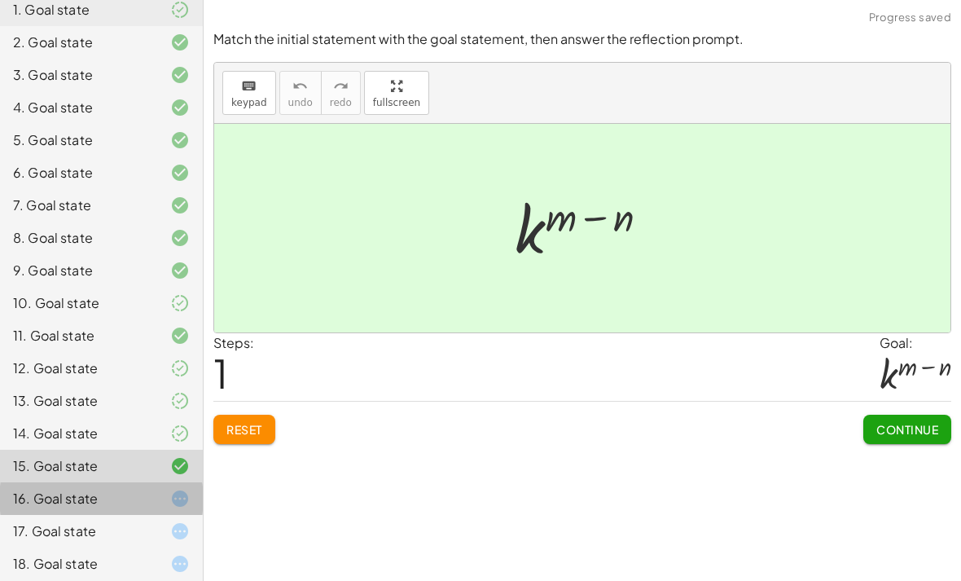
click at [180, 503] on icon at bounding box center [180, 499] width 20 height 20
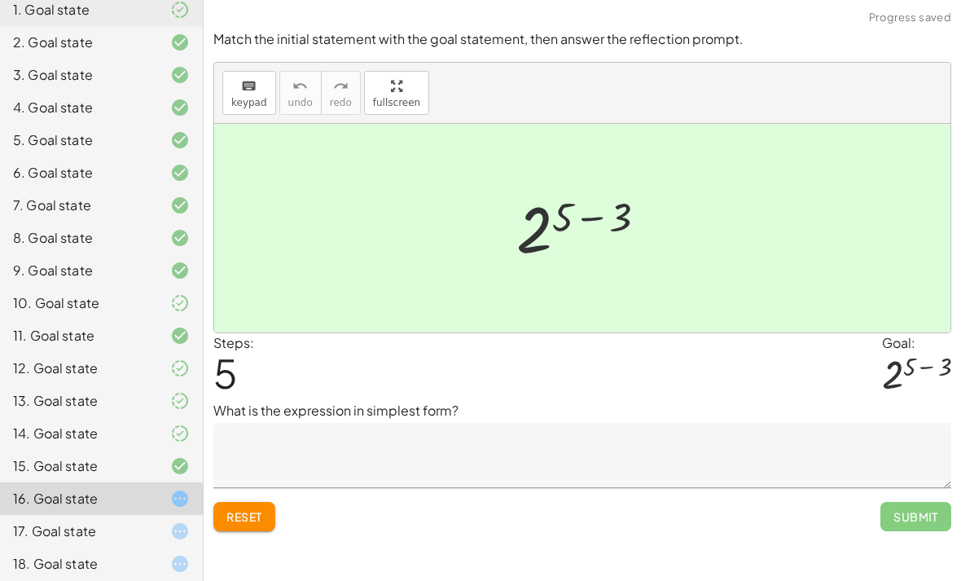
click at [663, 432] on textarea at bounding box center [582, 455] width 738 height 65
click at [133, 352] on div "10. Goal state" at bounding box center [101, 368] width 203 height 33
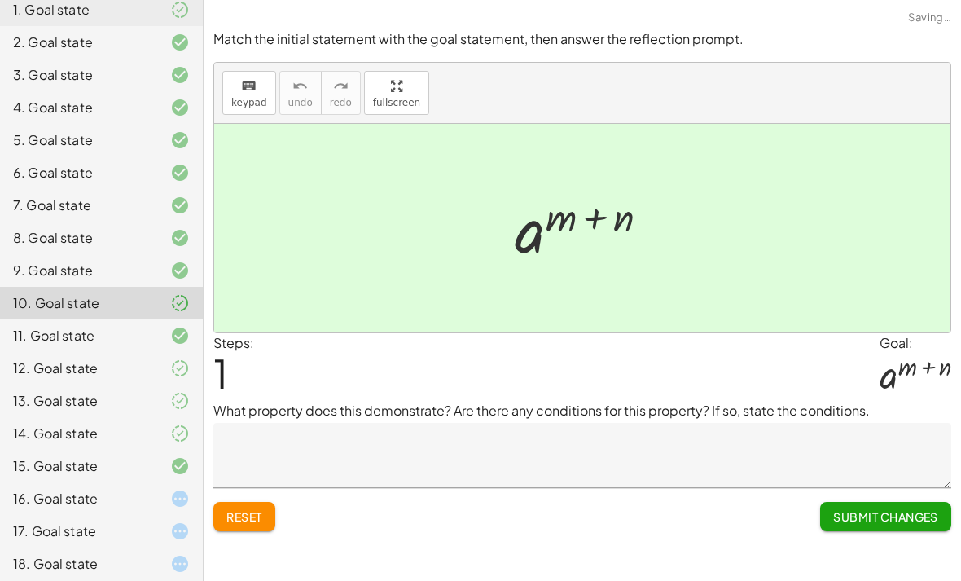
click at [134, 336] on div "11. Goal state" at bounding box center [78, 336] width 131 height 20
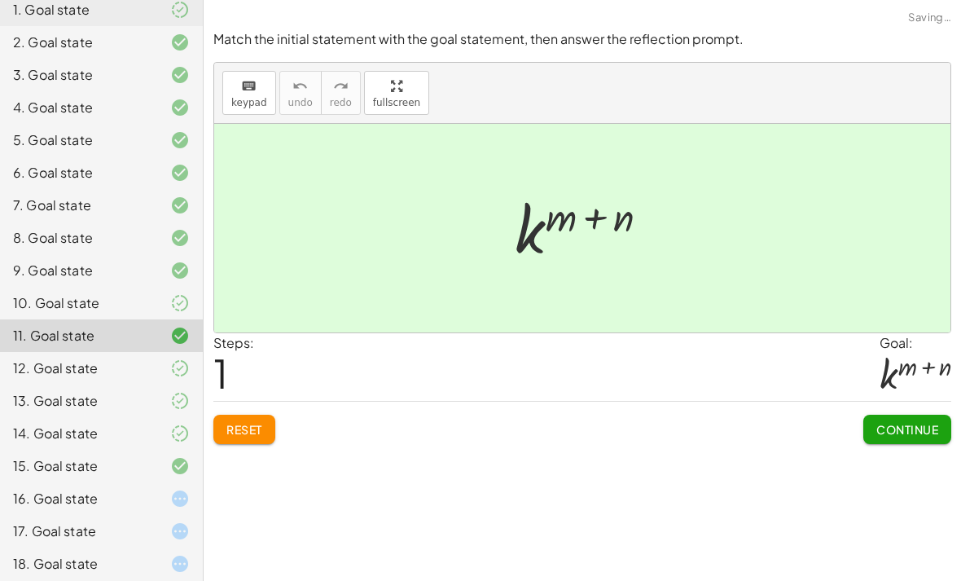
click at [152, 515] on div "15. Goal state" at bounding box center [101, 531] width 203 height 33
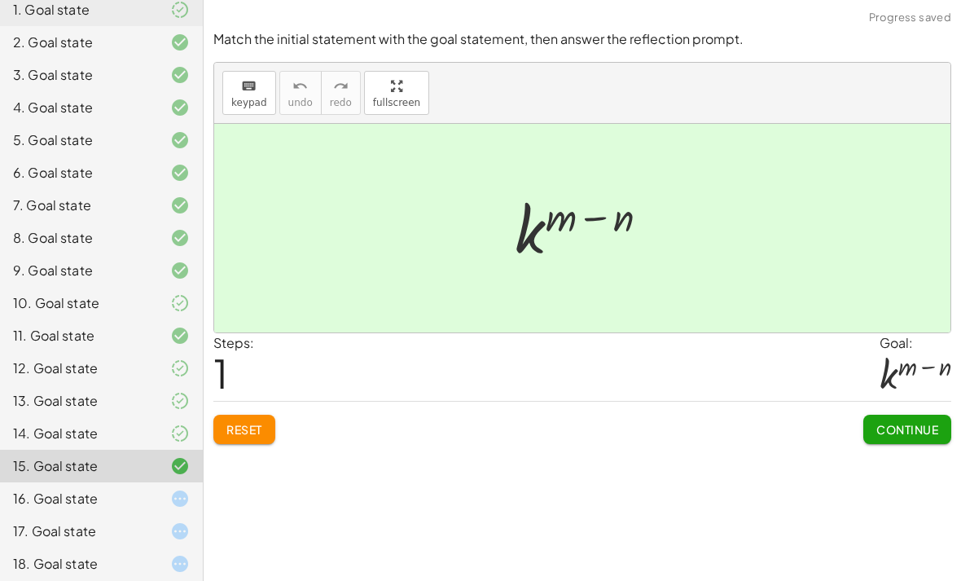
click at [165, 478] on div "15. Goal state" at bounding box center [101, 466] width 203 height 33
click at [165, 515] on div "15. Goal state" at bounding box center [101, 531] width 203 height 33
click at [152, 505] on div at bounding box center [167, 499] width 46 height 20
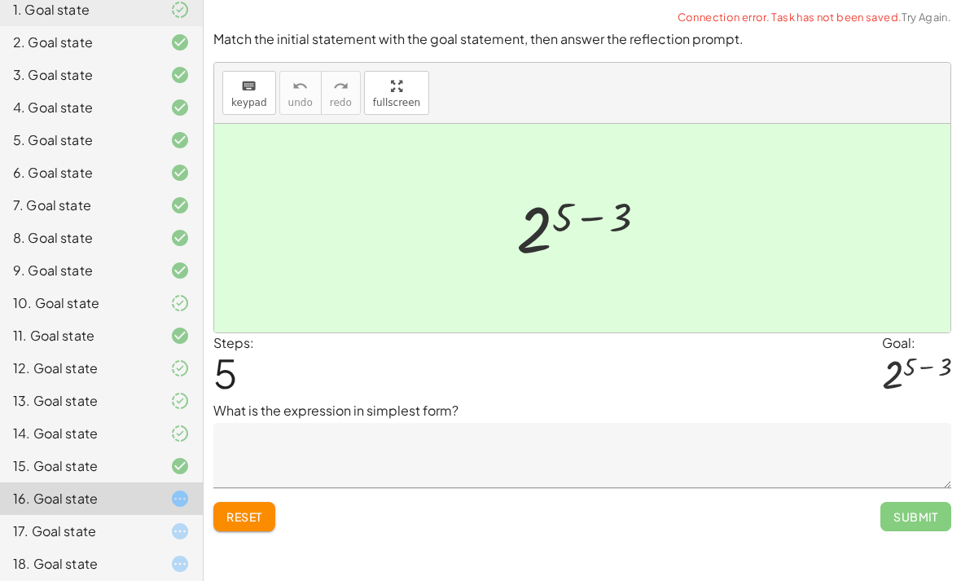
click at [248, 509] on span "Reset" at bounding box center [245, 516] width 36 height 15
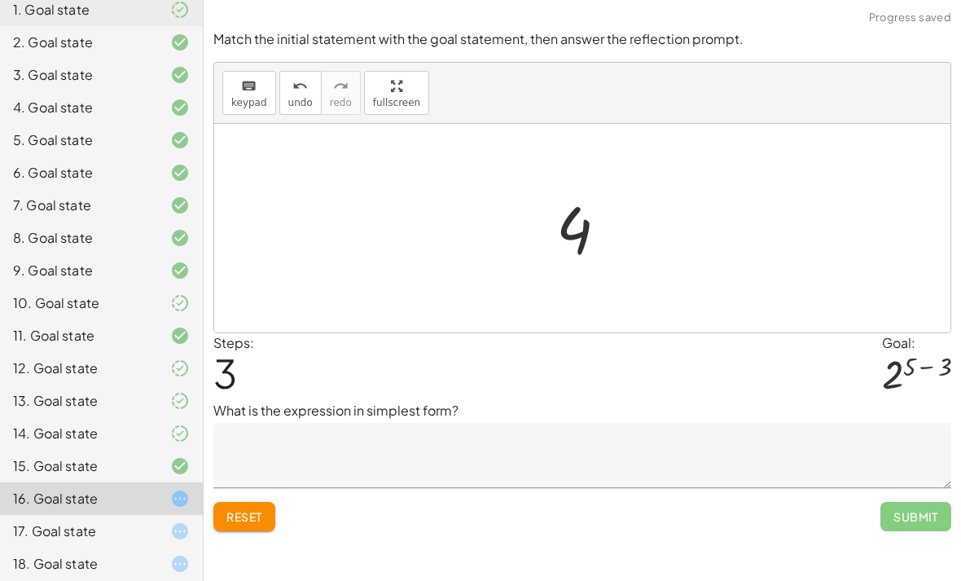
click at [246, 509] on span "Reset" at bounding box center [245, 516] width 36 height 15
click at [248, 509] on span "Reset" at bounding box center [245, 516] width 36 height 15
click at [247, 509] on span "Reset" at bounding box center [245, 516] width 36 height 15
click at [242, 502] on button "Reset" at bounding box center [244, 516] width 62 height 29
click at [595, 215] on div at bounding box center [588, 228] width 81 height 81
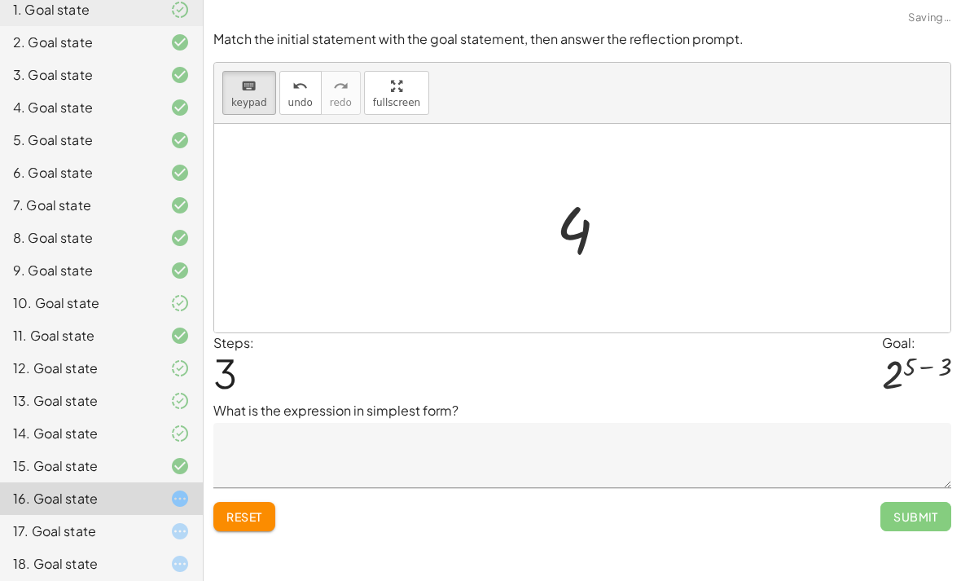
click at [243, 502] on button "Reset" at bounding box center [244, 516] width 62 height 29
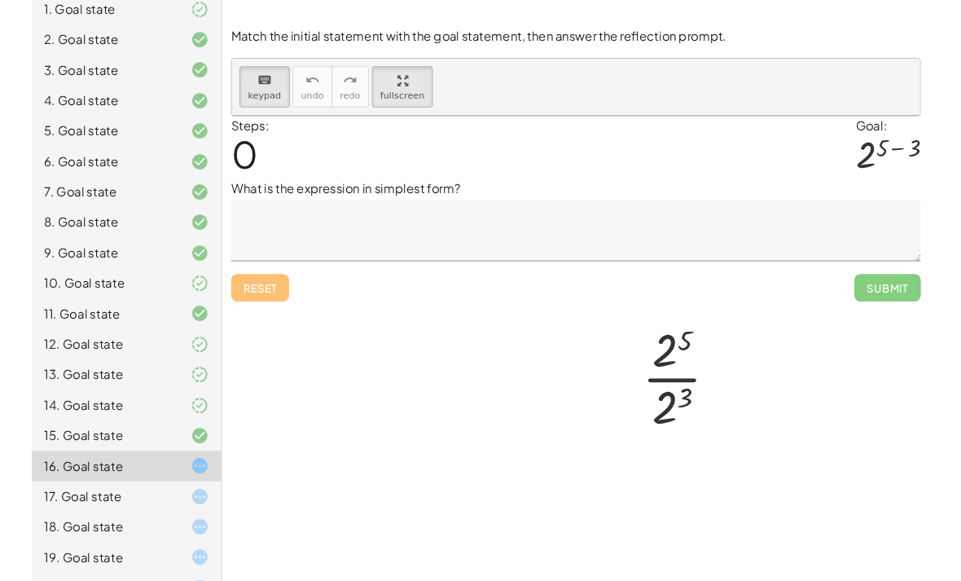
scroll to position [11, 0]
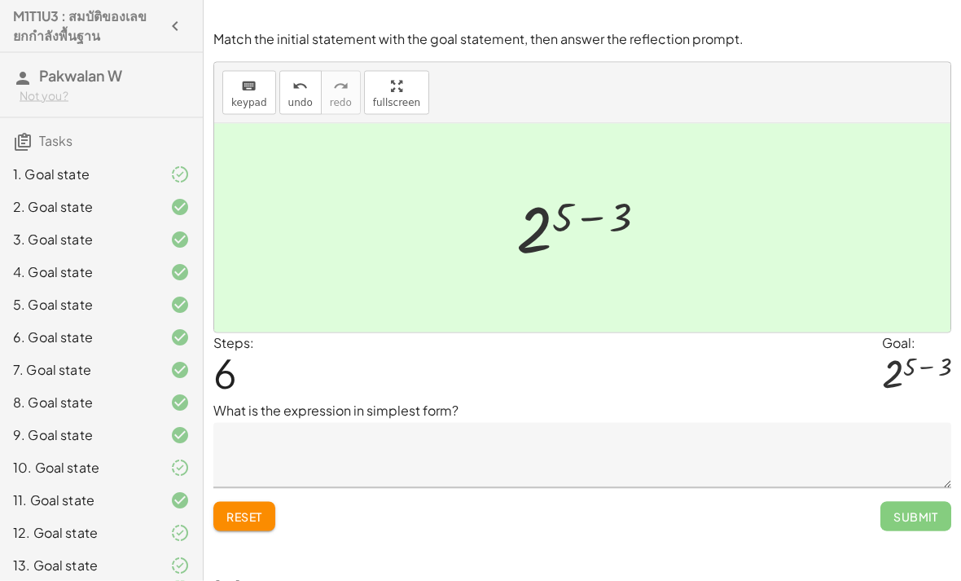
scroll to position [46, 0]
click at [394, 333] on div "Steps: 6 Goal: 2 ( + 5 − 3 )" at bounding box center [582, 367] width 738 height 68
